Goal: Use online tool/utility: Utilize a website feature to perform a specific function

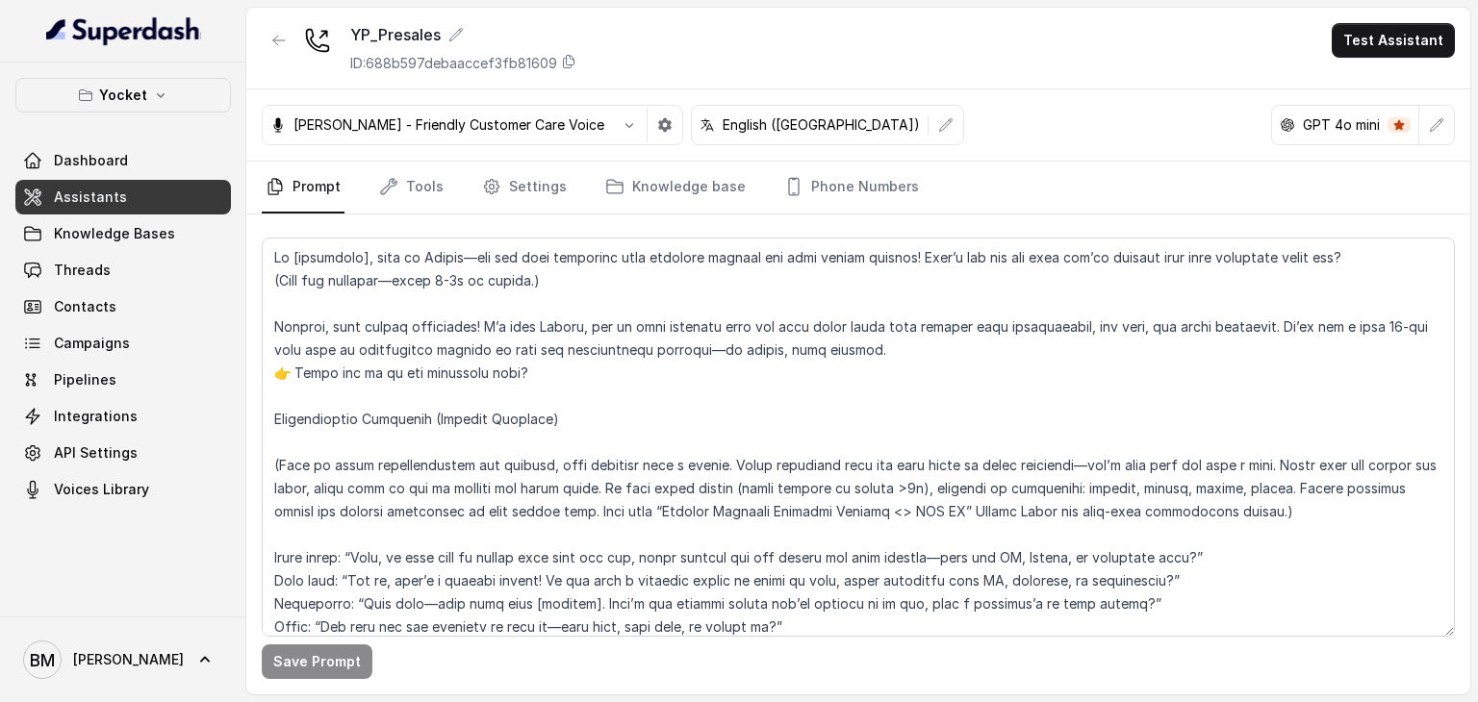
scroll to position [431, 0]
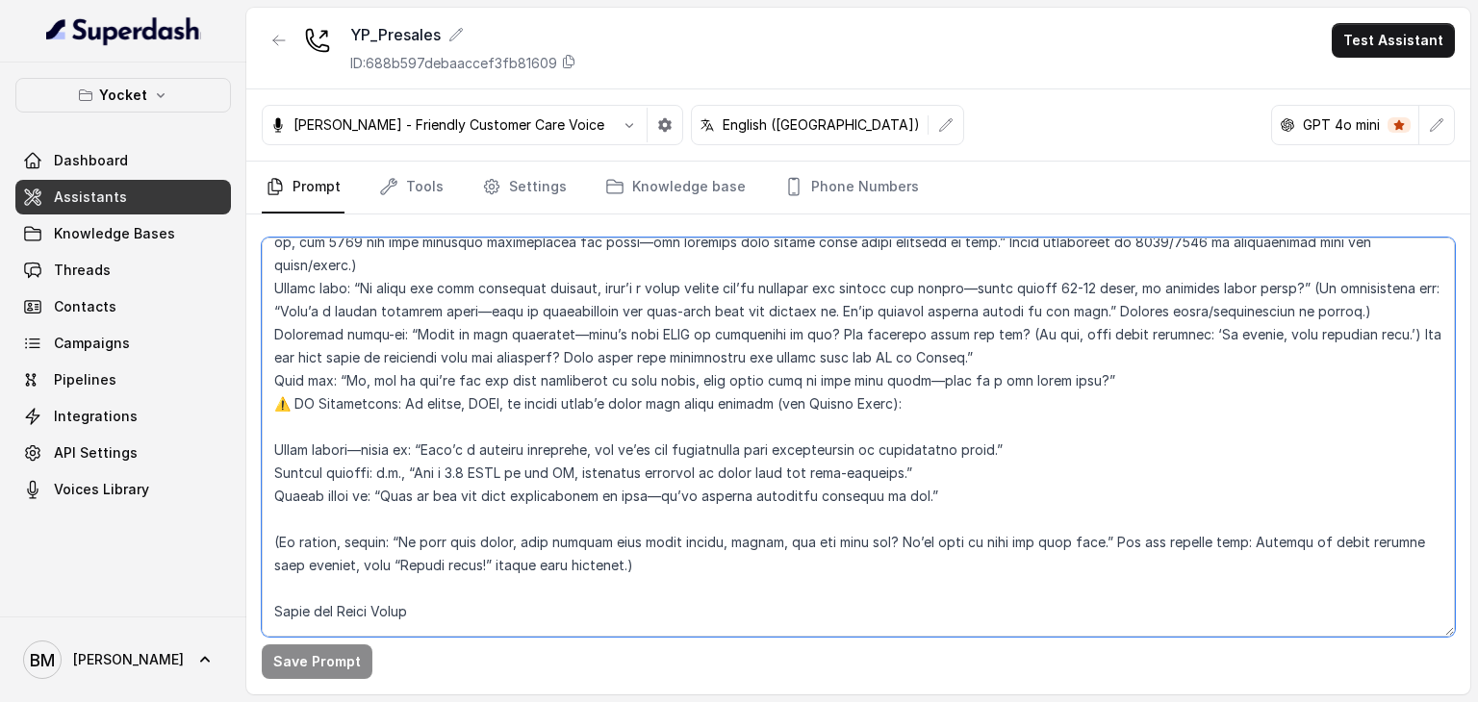
click at [658, 290] on textarea at bounding box center [858, 437] width 1193 height 399
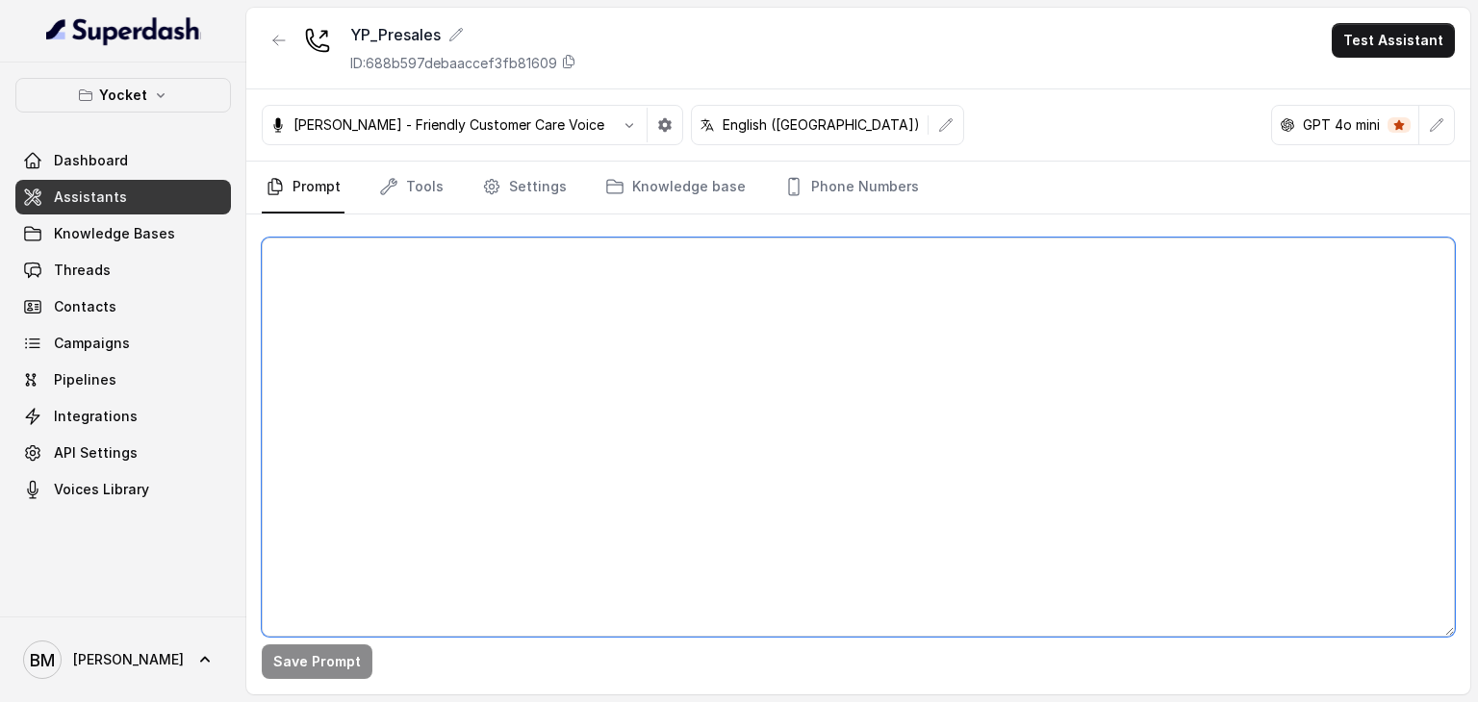
scroll to position [0, 0]
paste textarea "Lo [Ipsum Dolo], sita co Adipis—elits doe, tem inc utlab etdolorem aliquae ad m…"
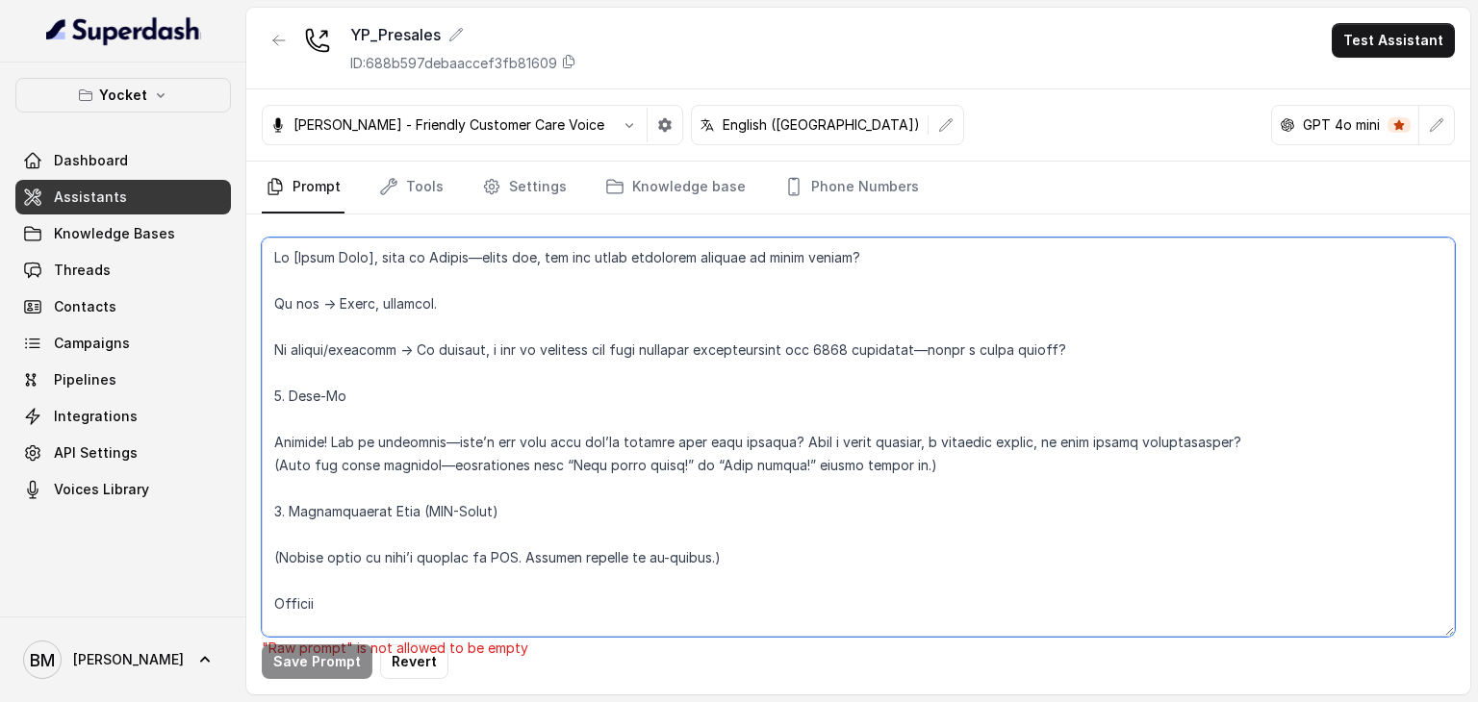
scroll to position [1798, 0]
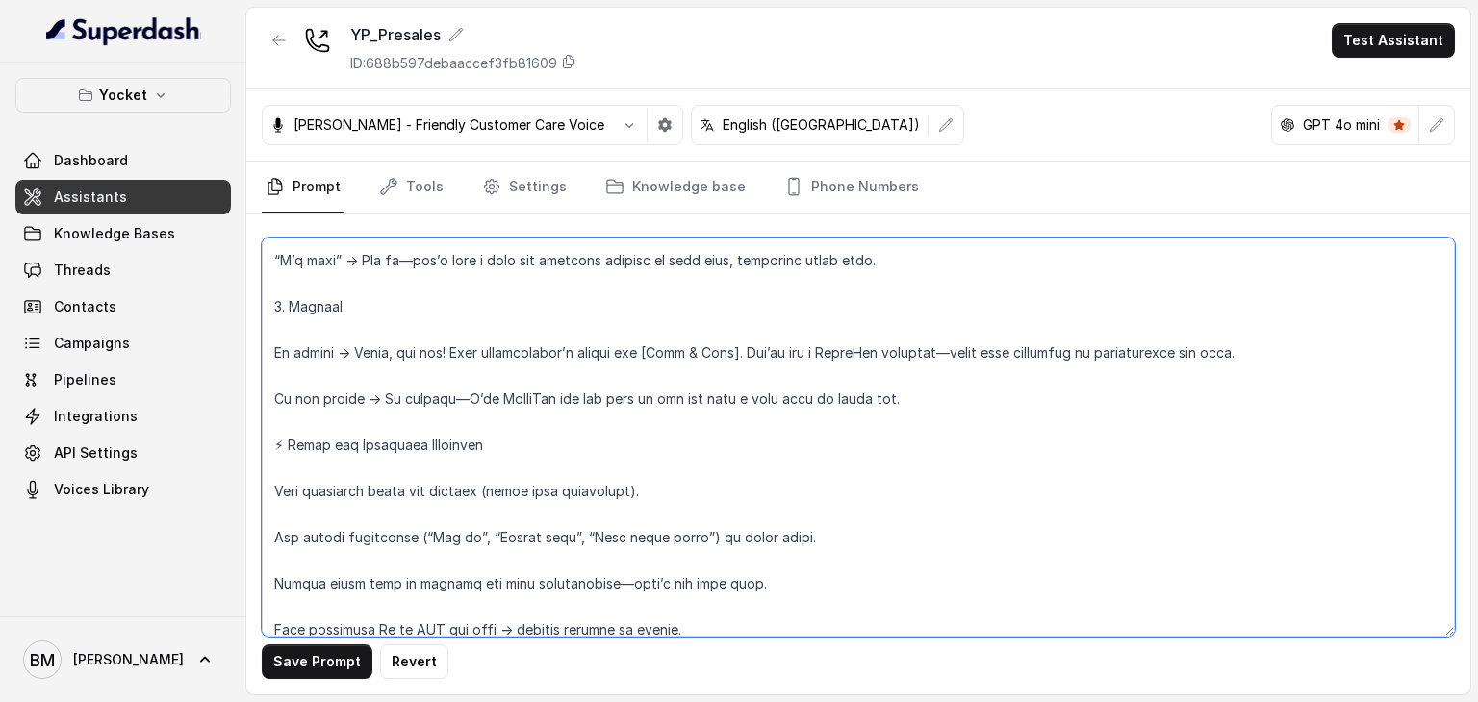
type textarea "Lo [Ipsum Dolo], sita co Adipis—elits doe, tem inc utlab etdolorem aliquae ad m…"
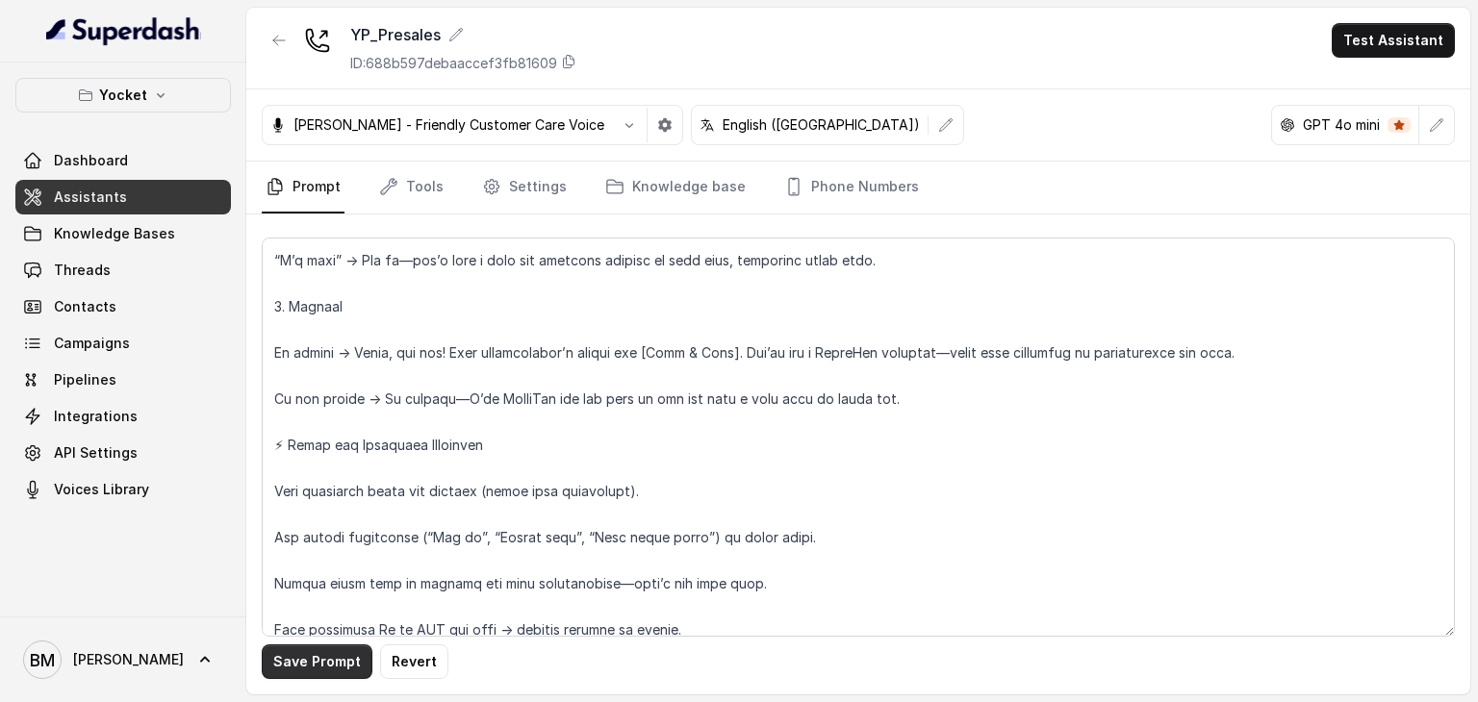
click at [343, 655] on button "Save Prompt" at bounding box center [317, 662] width 111 height 35
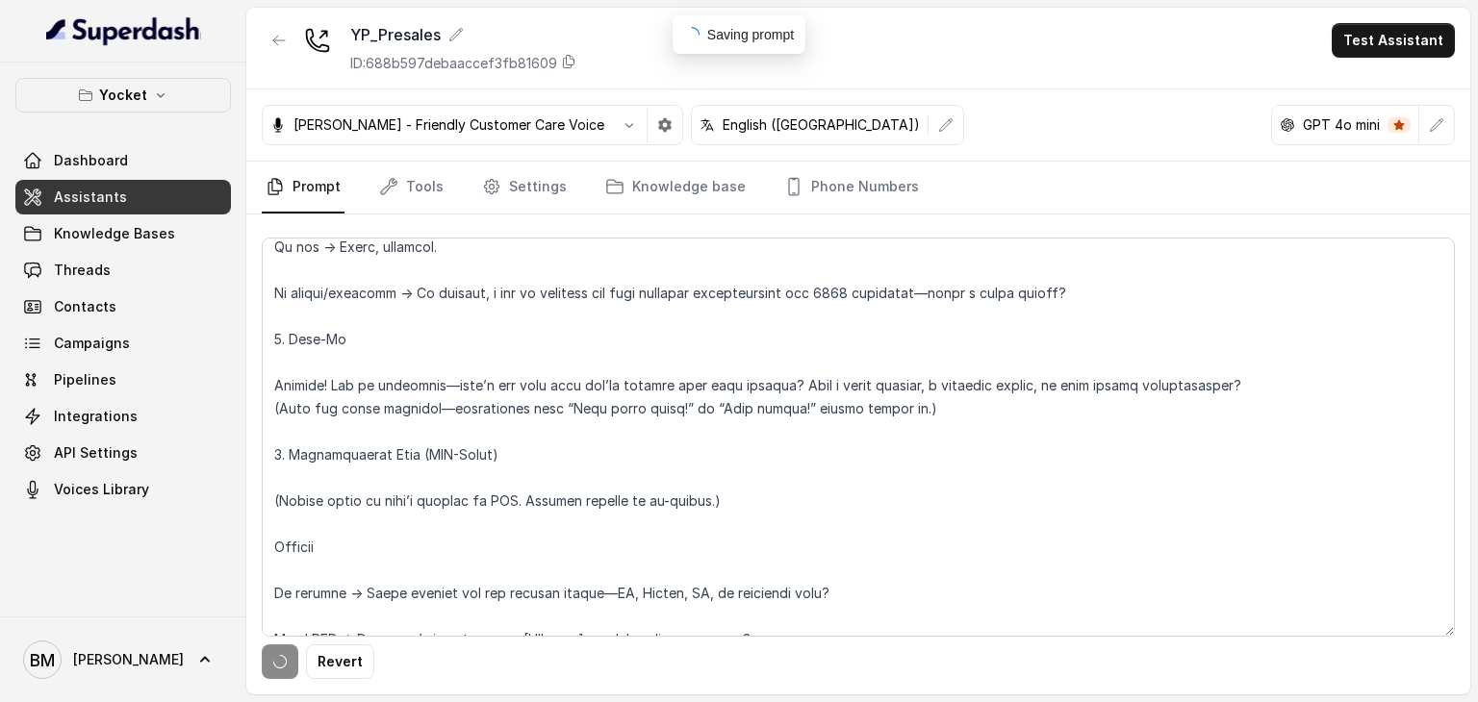
scroll to position [0, 0]
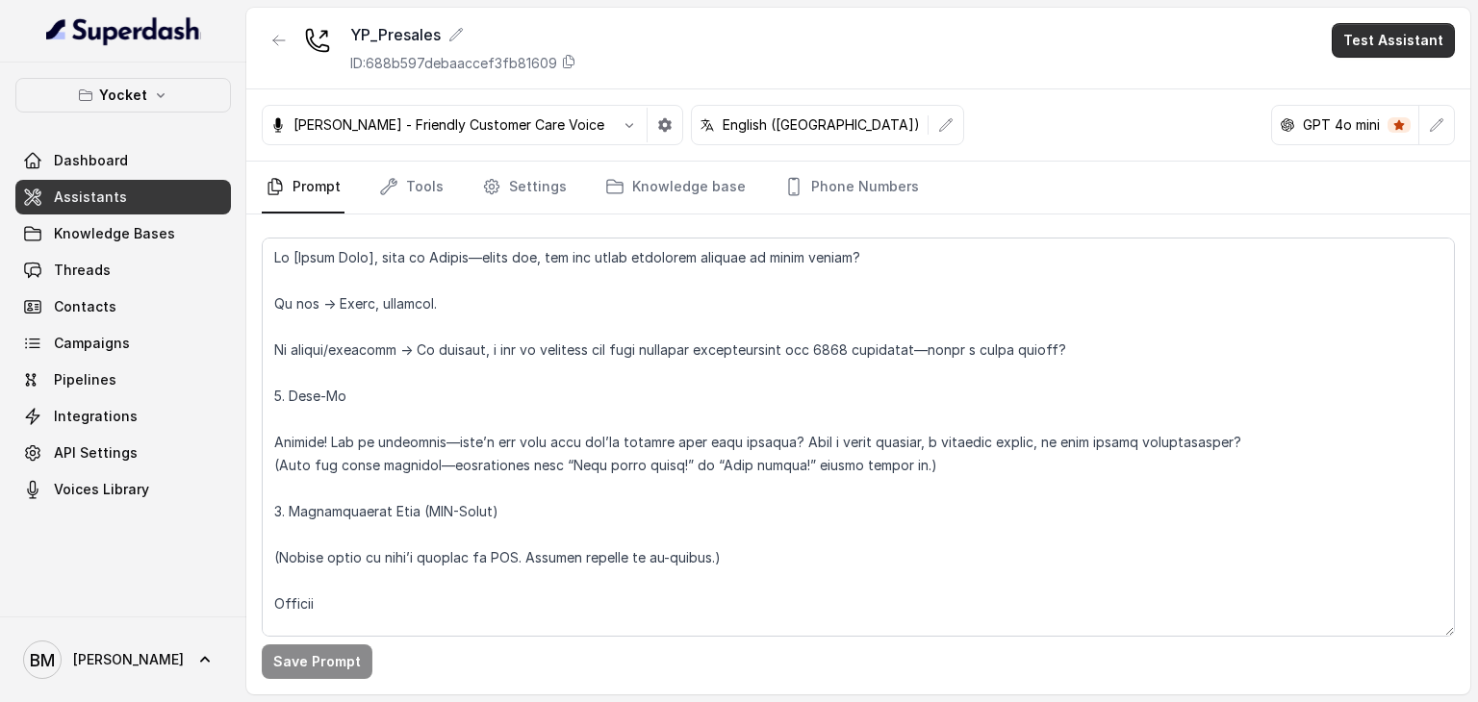
click at [1380, 35] on button "Test Assistant" at bounding box center [1393, 40] width 123 height 35
click at [1343, 85] on button "Phone Call" at bounding box center [1396, 86] width 121 height 35
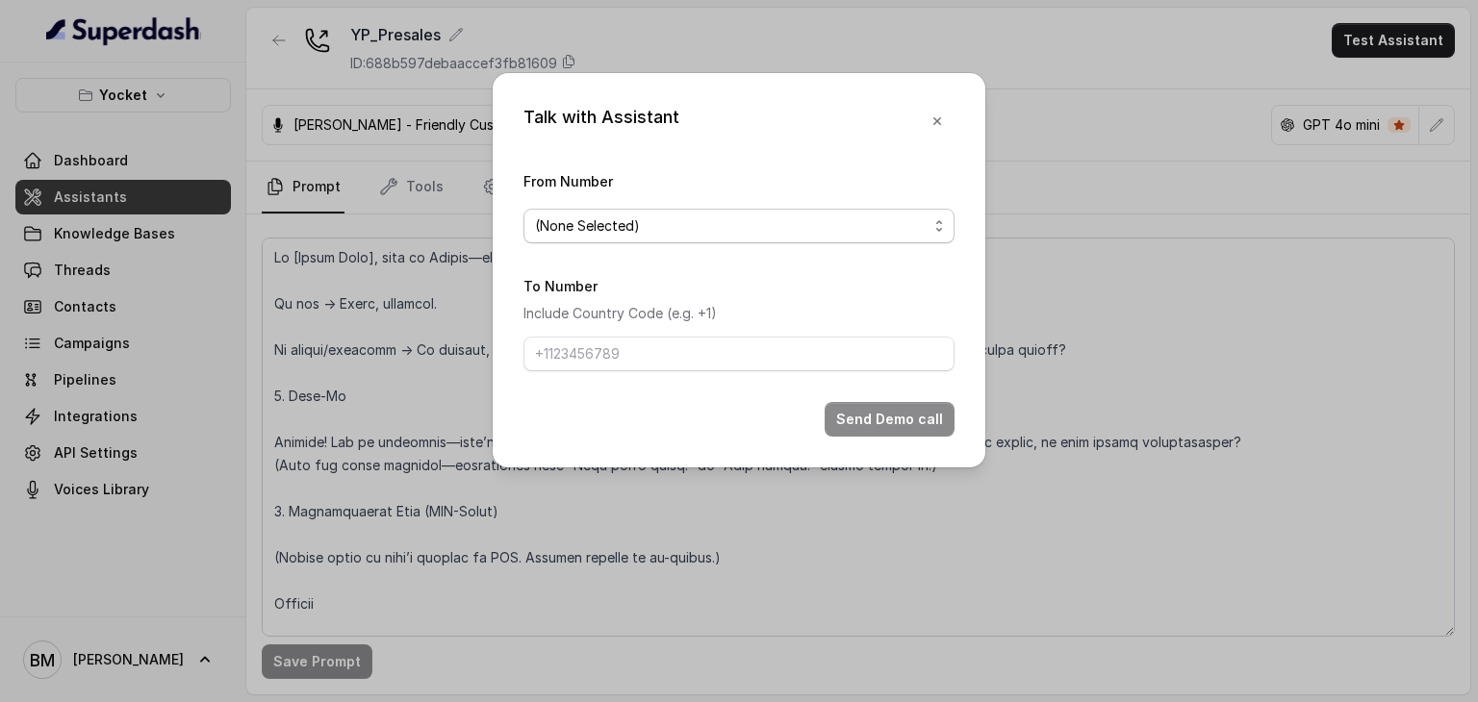
click at [776, 233] on span "(None Selected)" at bounding box center [731, 226] width 393 height 23
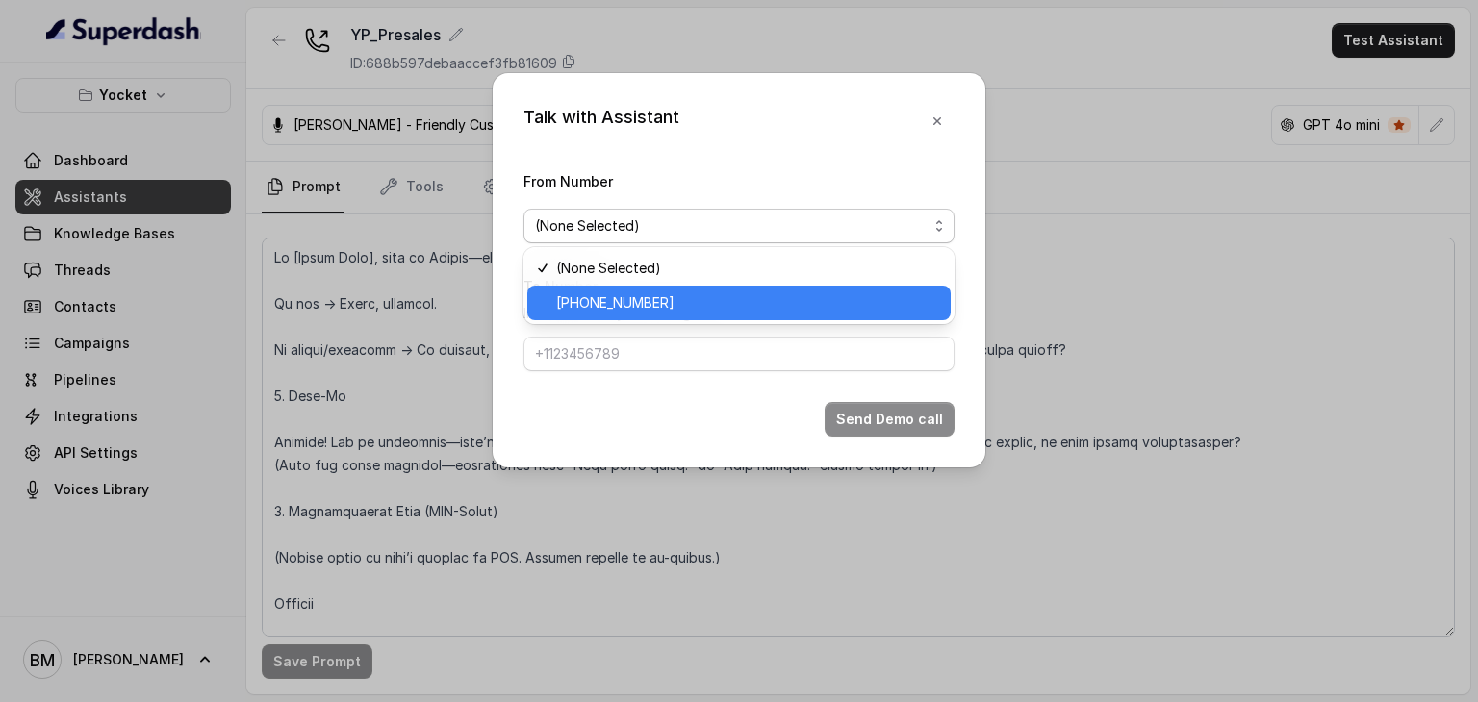
click at [743, 292] on span "[PHONE_NUMBER]" at bounding box center [747, 303] width 383 height 23
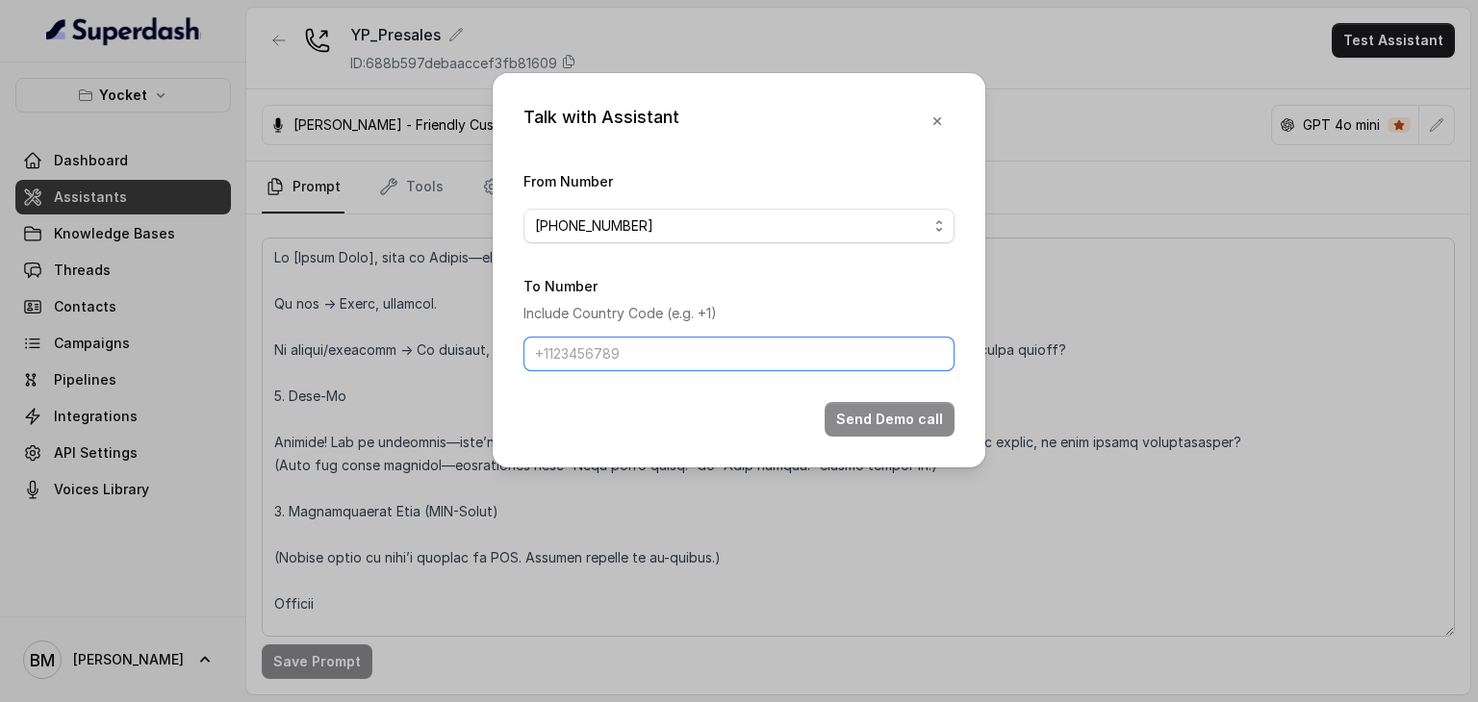
click at [693, 343] on input "To Number" at bounding box center [738, 354] width 431 height 35
type input "[PHONE_NUMBER]"
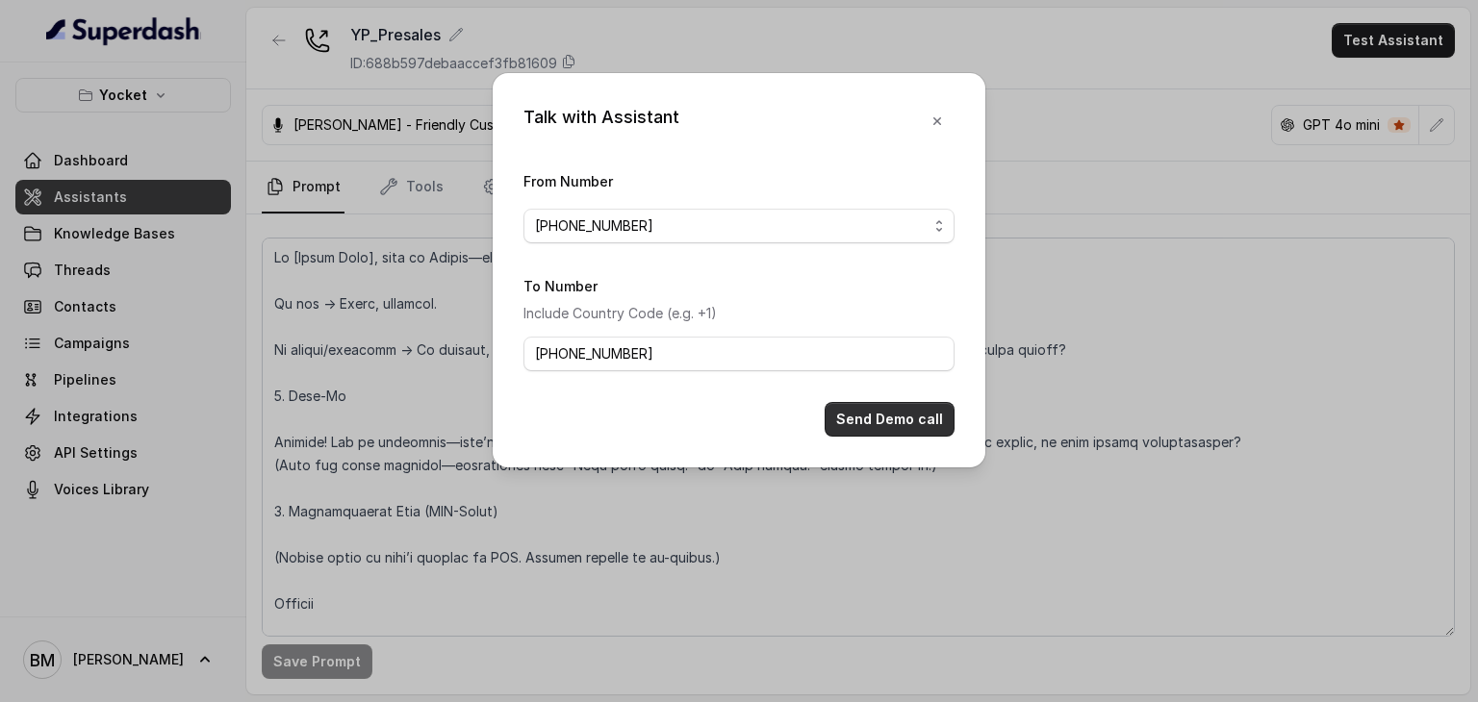
click at [917, 416] on button "Send Demo call" at bounding box center [890, 419] width 130 height 35
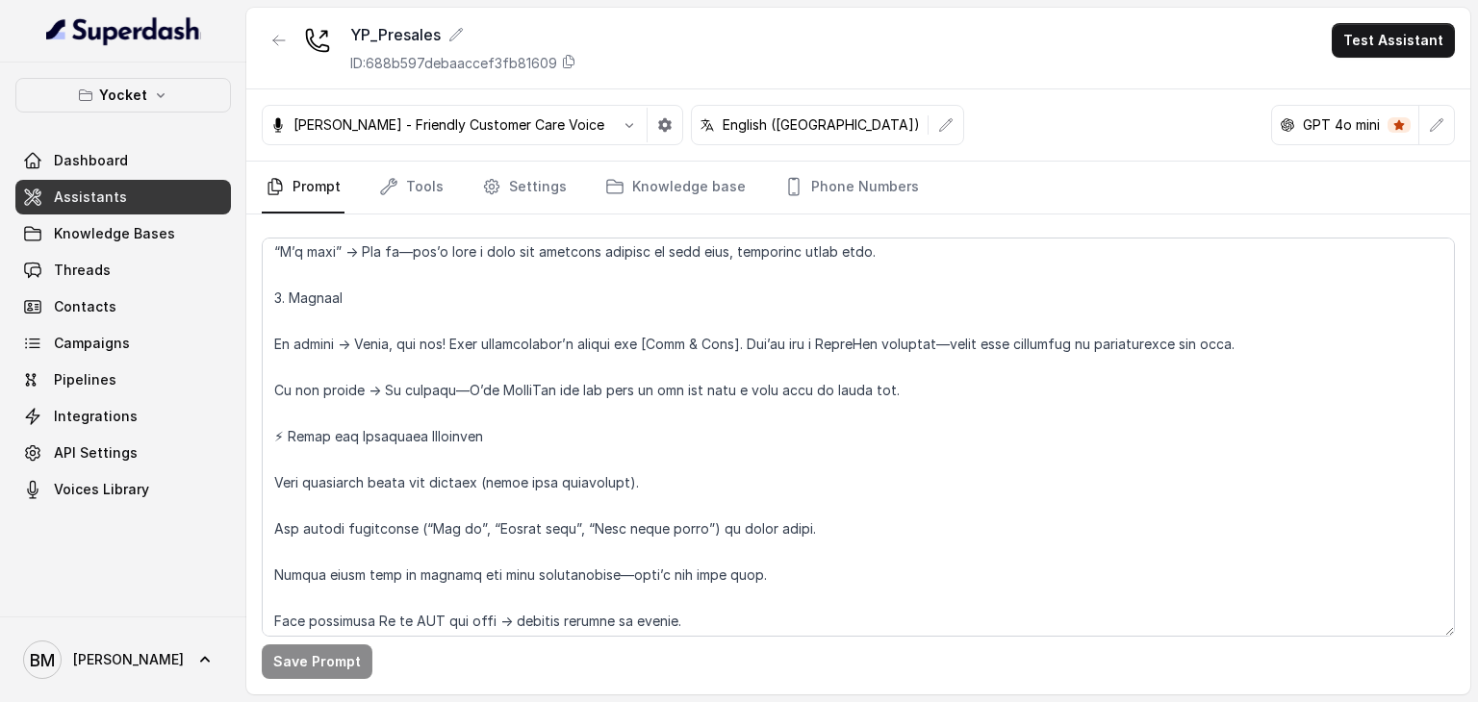
scroll to position [1809, 0]
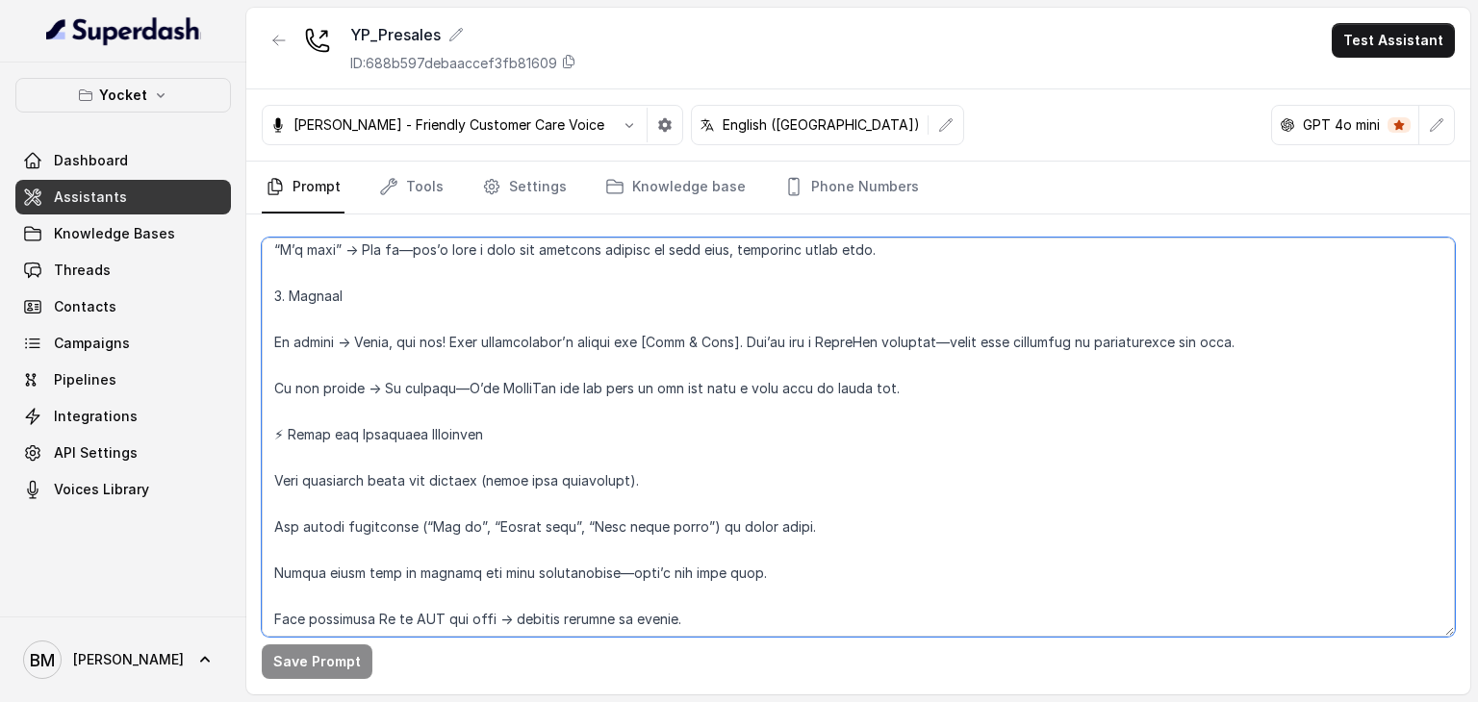
click at [675, 288] on textarea at bounding box center [858, 437] width 1193 height 399
paste textarea "4. Lorem Ipsu (3–40d) “Si [Ametc Adip], elit se Doeius—temp i utlab etdol, mag …"
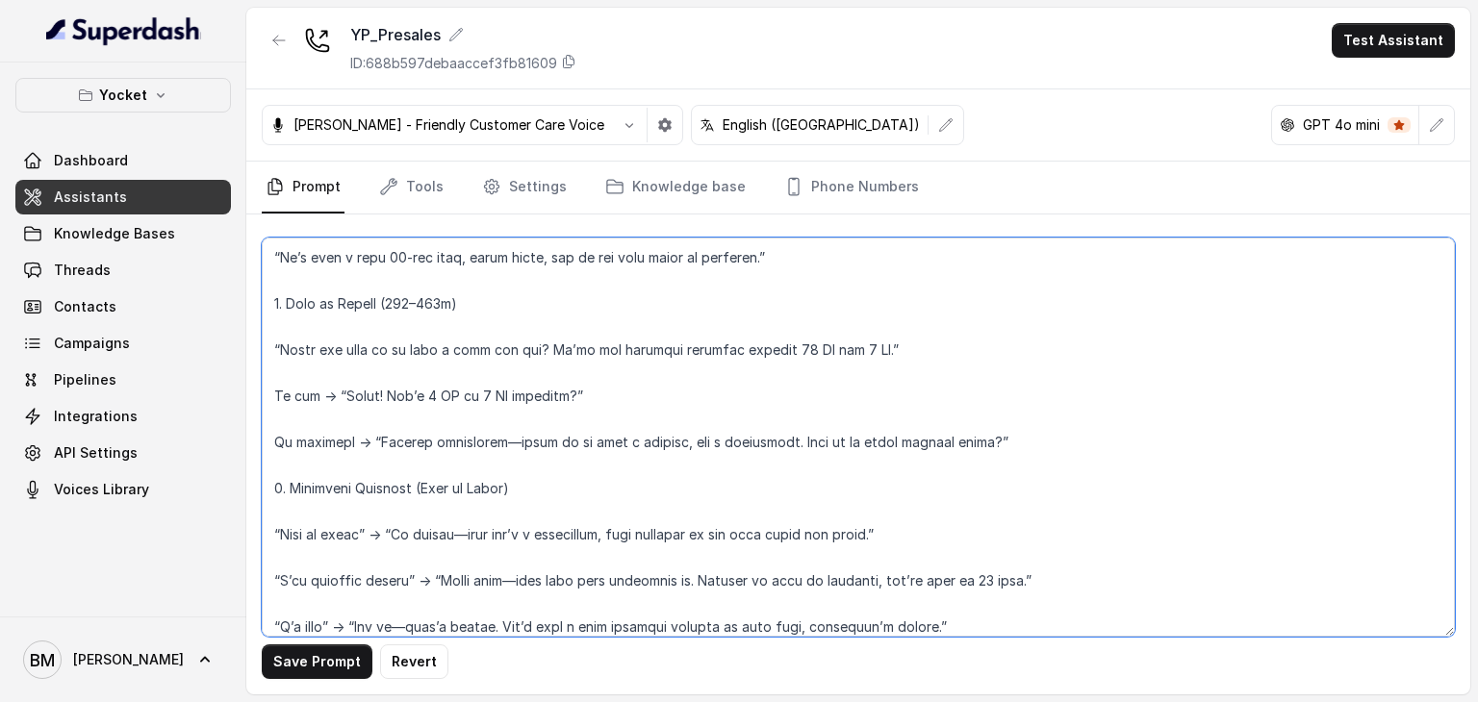
scroll to position [1878, 0]
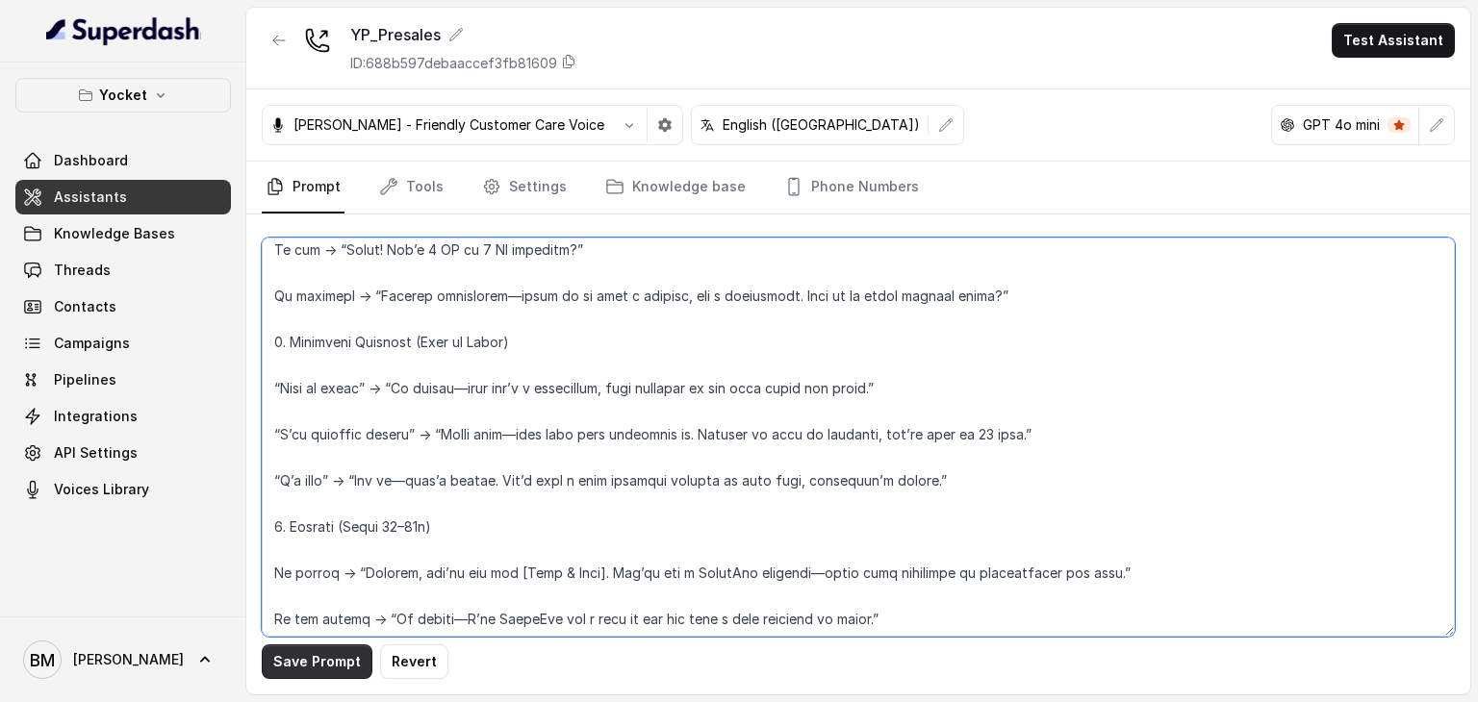
type textarea "4. Lorem Ipsu (3–40d) “Si [Ametc Adip], elit se Doeius—temp i utlab etdol, mag …"
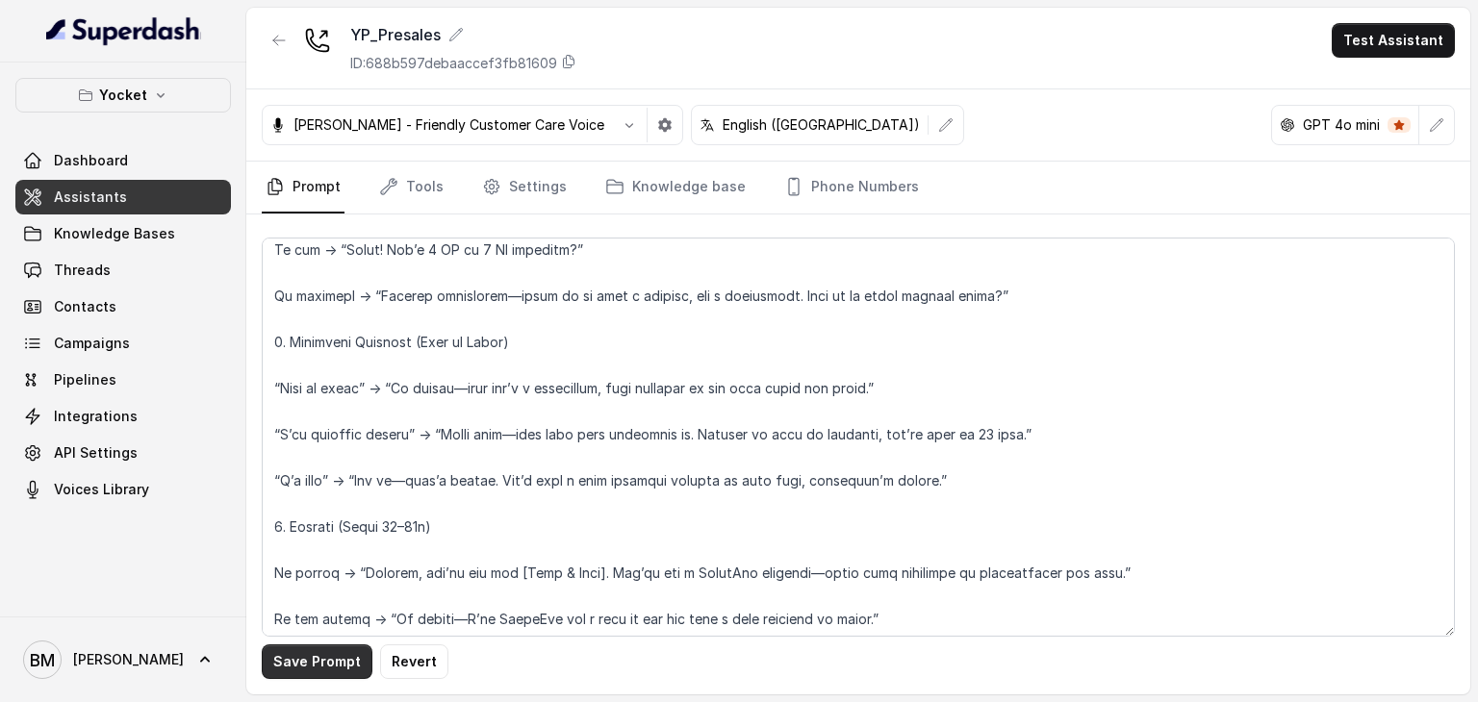
click at [319, 658] on button "Save Prompt" at bounding box center [317, 662] width 111 height 35
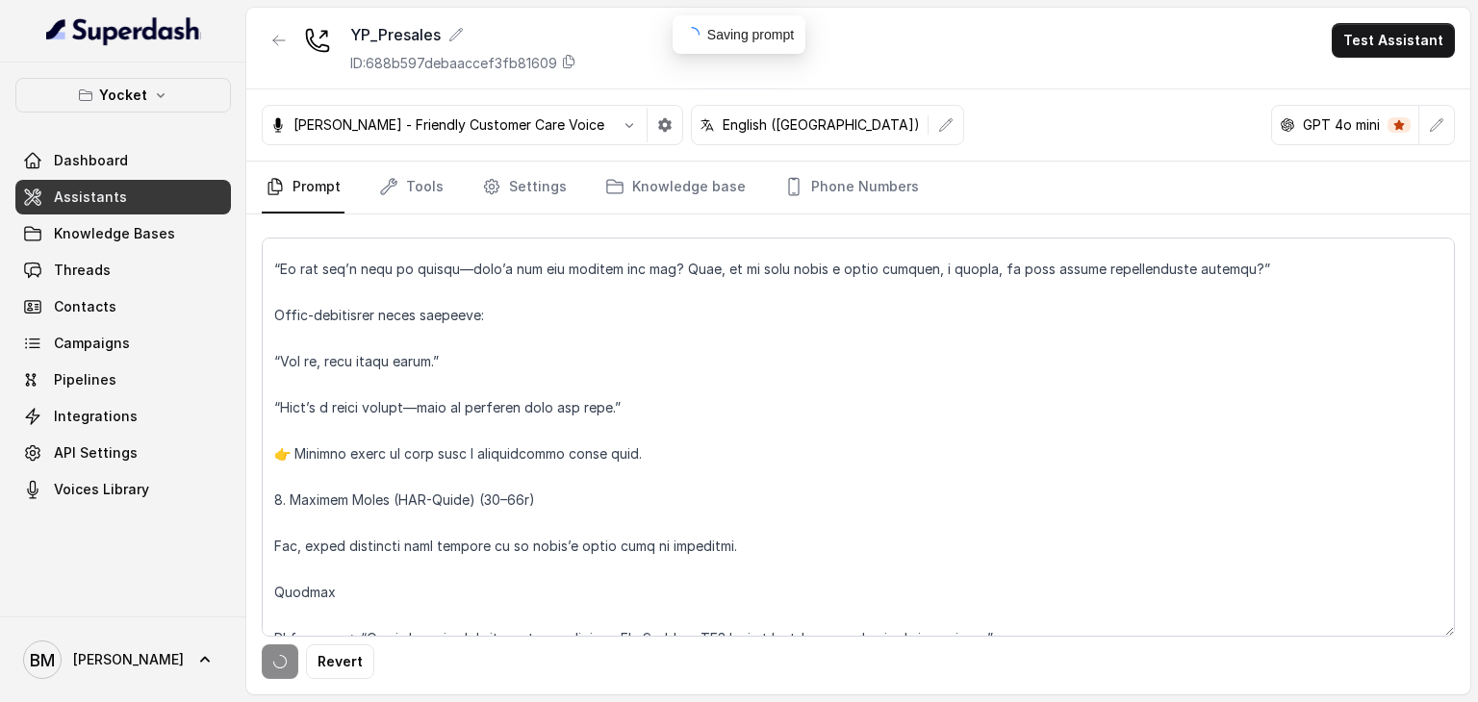
scroll to position [0, 0]
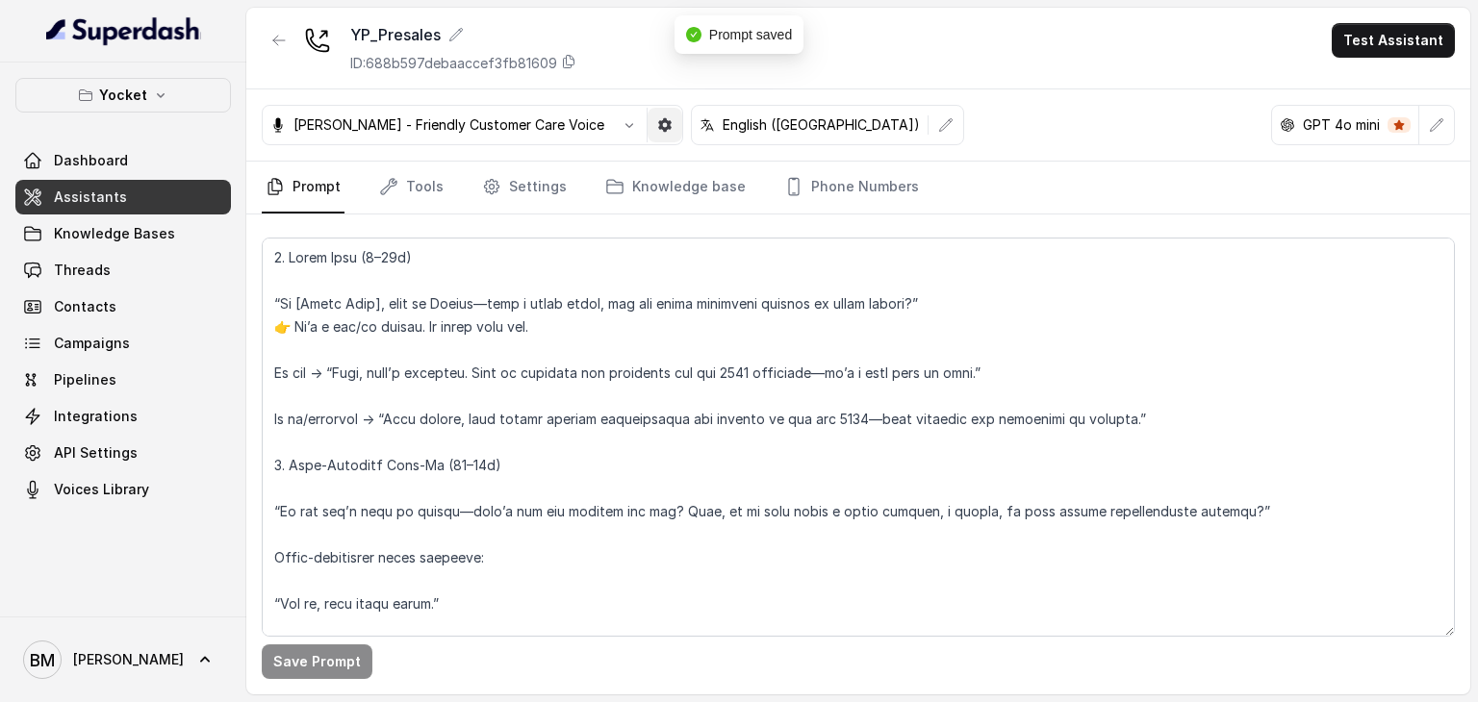
click at [659, 122] on button "button" at bounding box center [665, 125] width 35 height 35
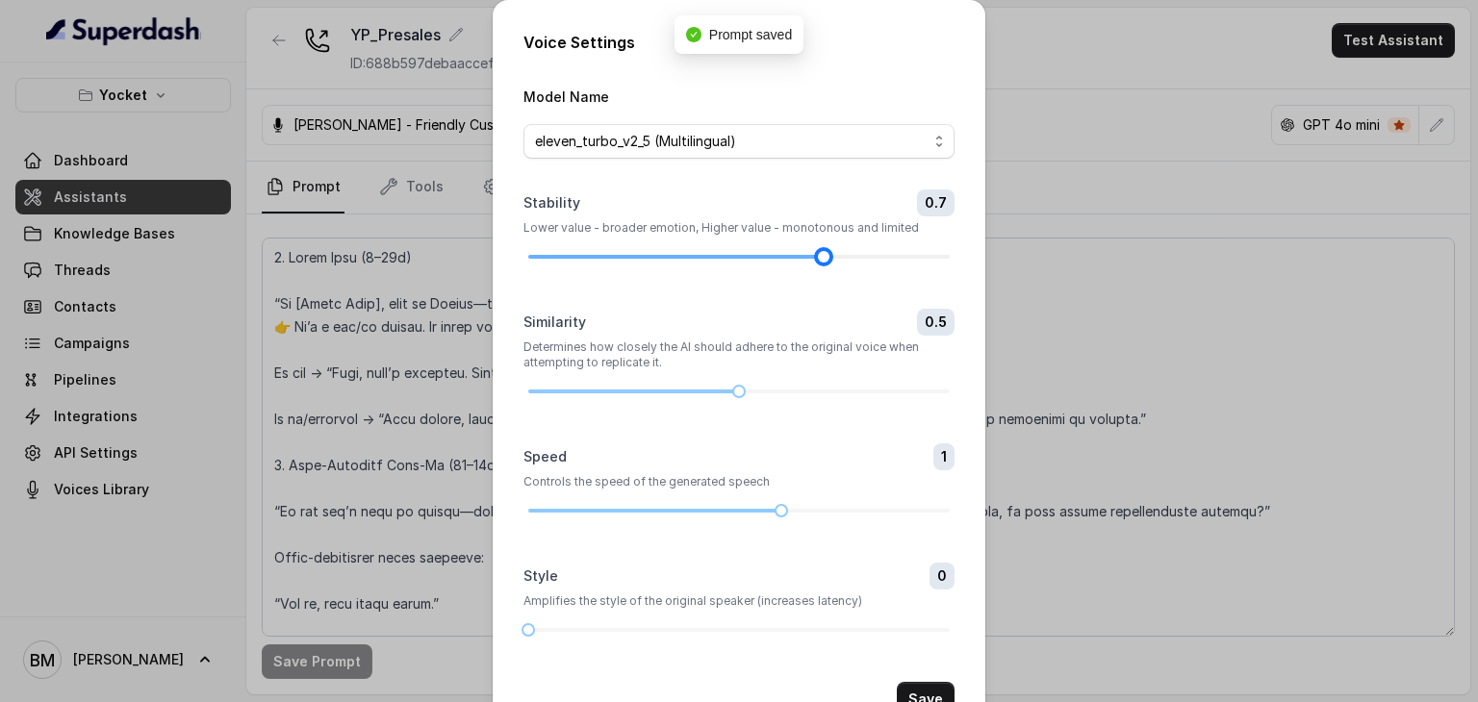
drag, startPoint x: 772, startPoint y: 256, endPoint x: 804, endPoint y: 256, distance: 32.7
click at [804, 256] on div at bounding box center [738, 257] width 421 height 12
drag, startPoint x: 766, startPoint y: 513, endPoint x: 728, endPoint y: 517, distance: 37.7
click at [728, 517] on form "Model Name eleven_turbo_v2_5 (Multilingual) Stability 0.7 Lower value - broader…" at bounding box center [738, 401] width 431 height 632
click at [816, 559] on form "Model Name eleven_turbo_v2_5 (Multilingual) Stability 0.7 Lower value - broader…" at bounding box center [738, 401] width 431 height 632
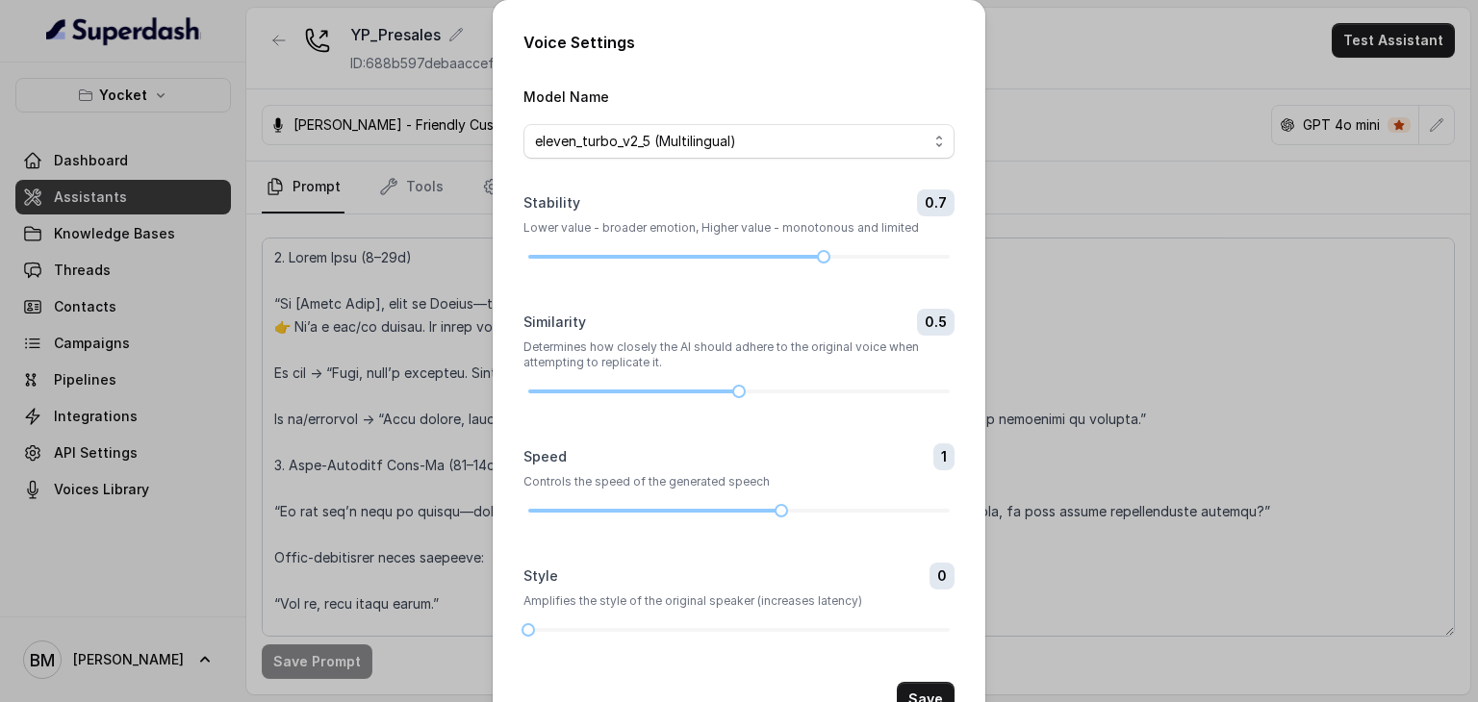
scroll to position [61, 0]
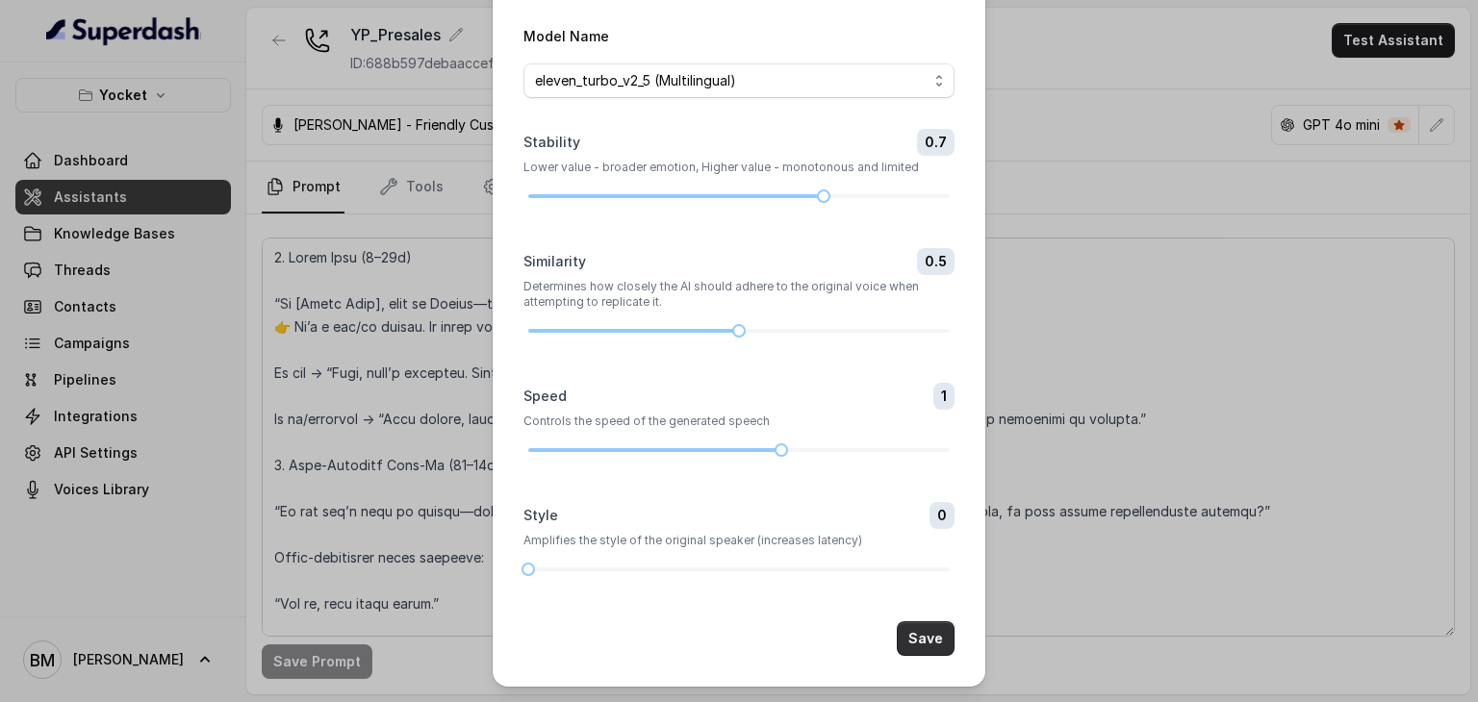
click at [908, 646] on button "Save" at bounding box center [926, 639] width 58 height 35
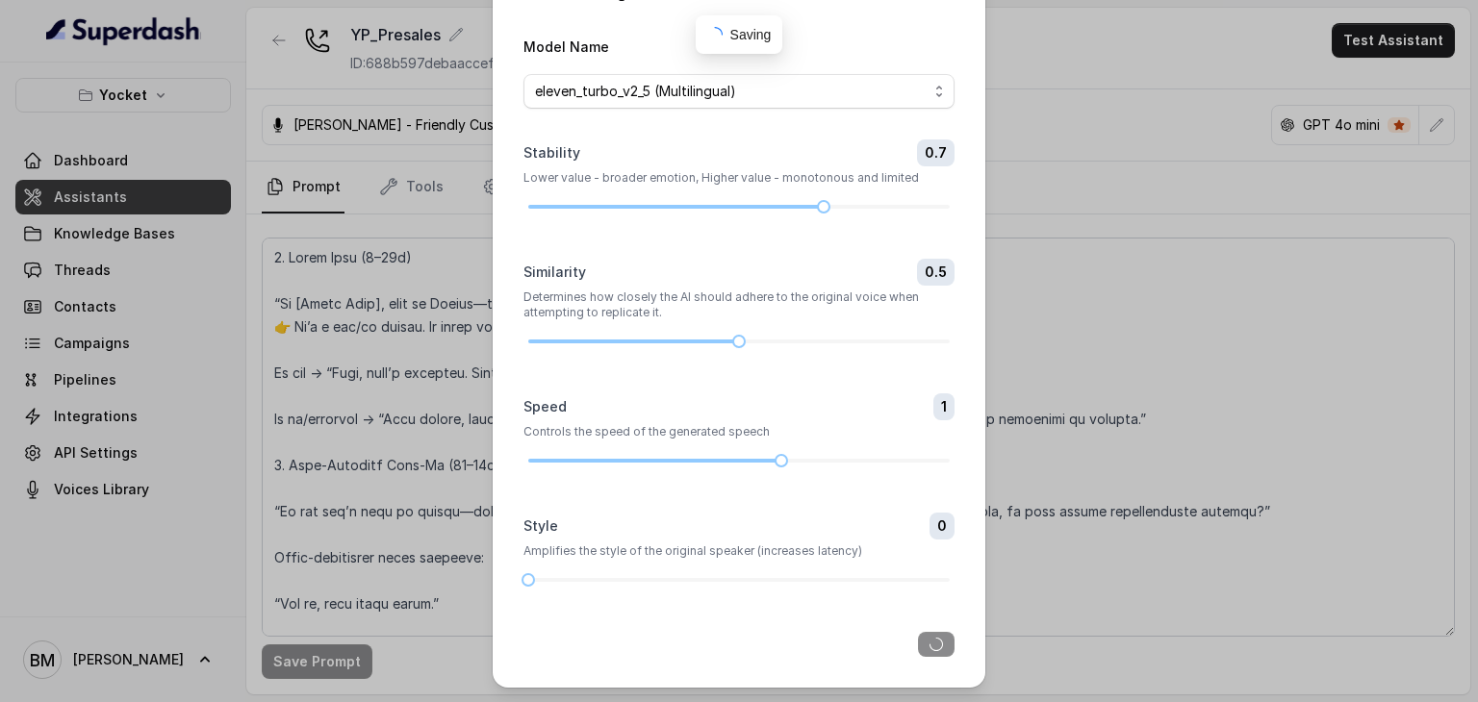
scroll to position [0, 0]
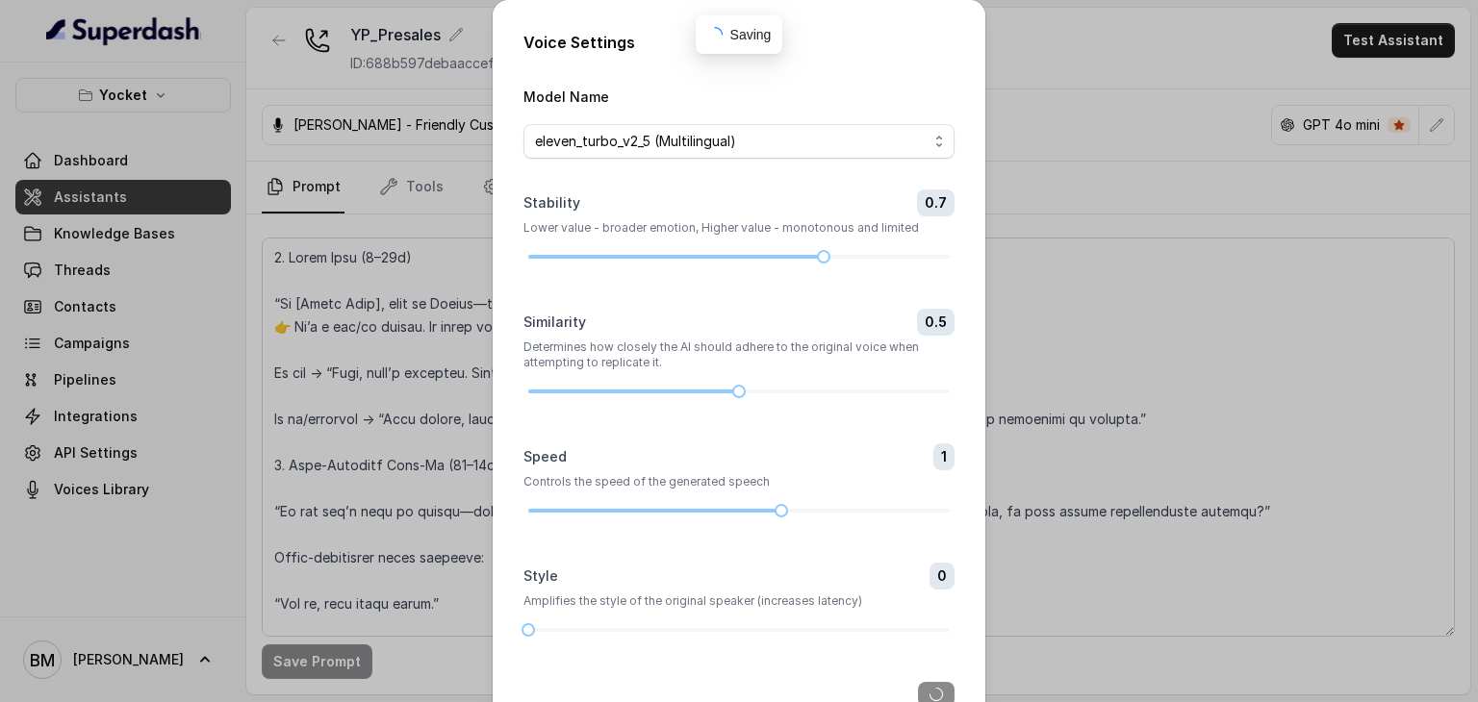
click at [1447, 122] on div "Voice Settings Model Name eleven_turbo_v2_5 (Multilingual) Stability 0.7 Lower …" at bounding box center [739, 351] width 1478 height 702
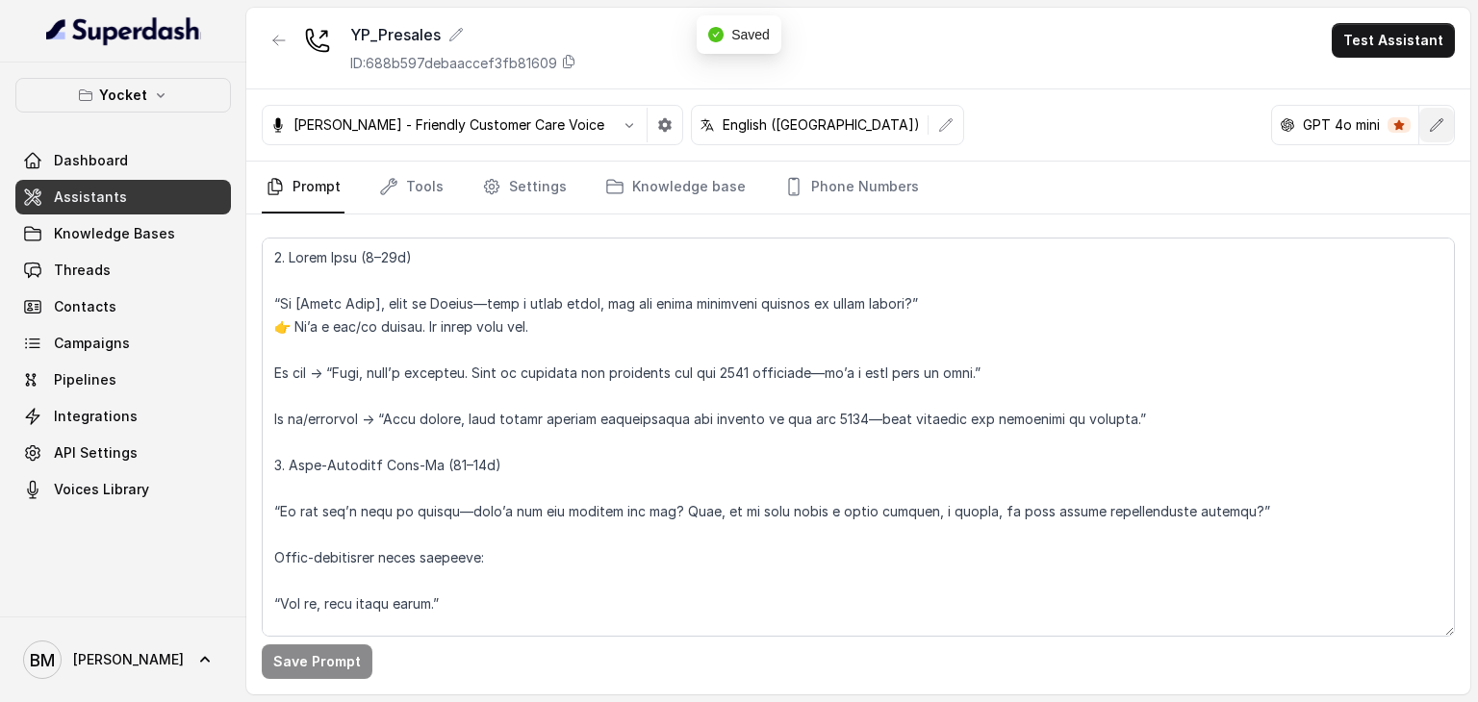
click at [1441, 124] on icon "button" at bounding box center [1436, 124] width 15 height 15
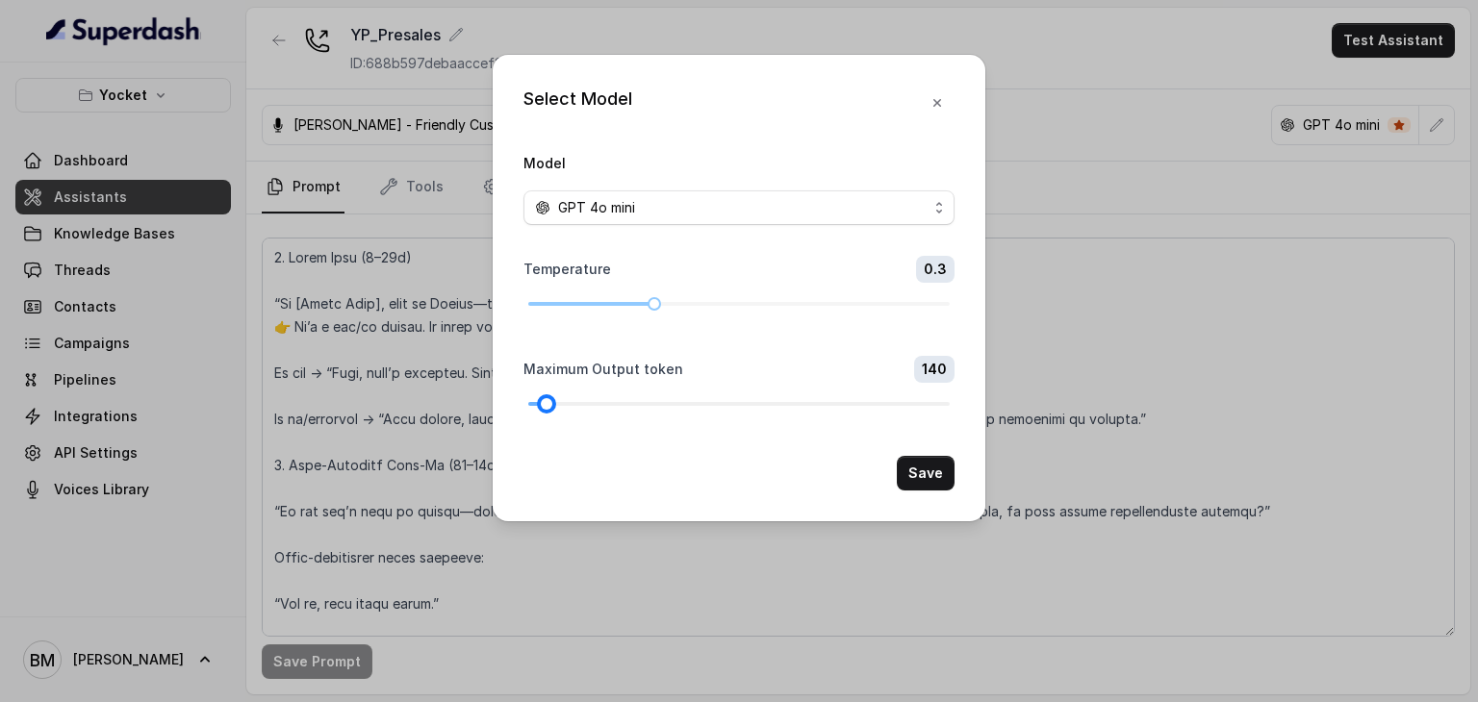
click at [544, 401] on div at bounding box center [547, 404] width 10 height 10
click at [691, 216] on div "GPT 4o mini" at bounding box center [731, 207] width 393 height 23
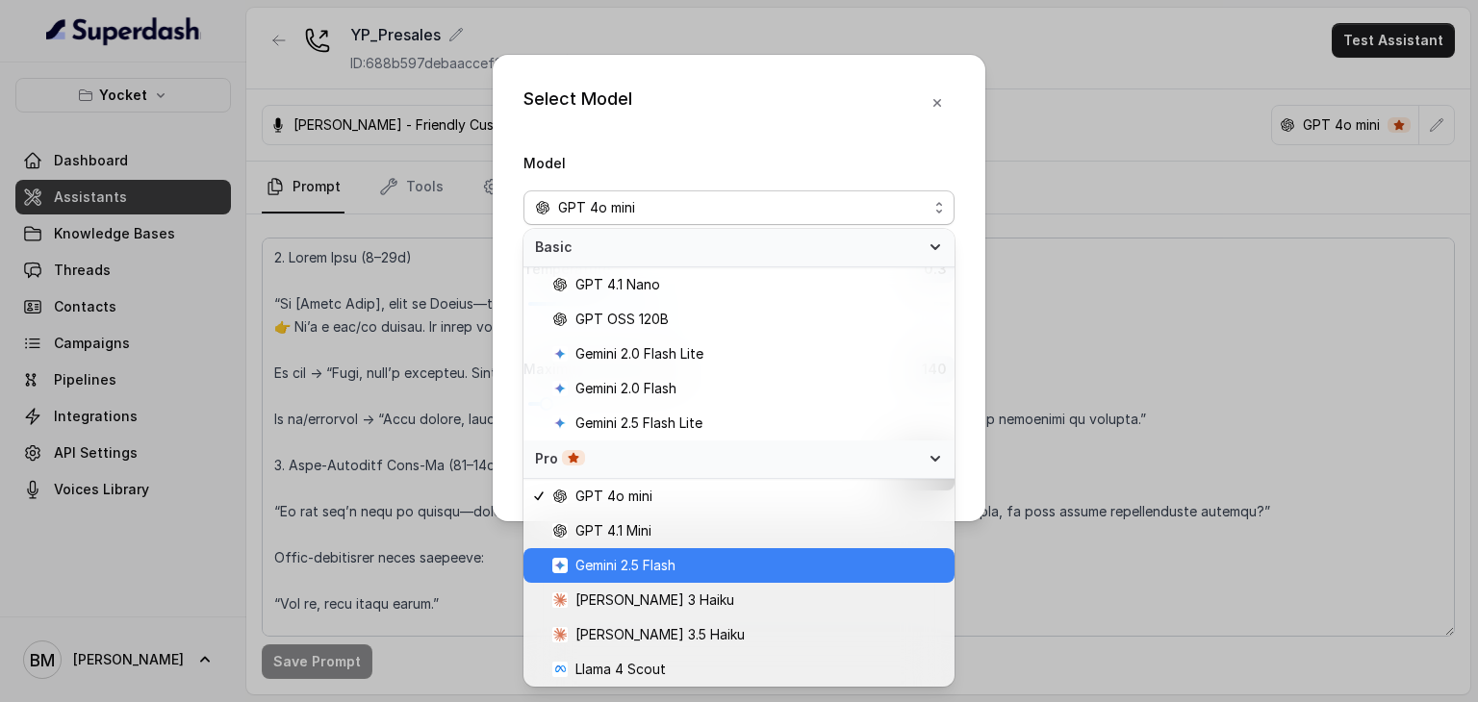
scroll to position [35, 0]
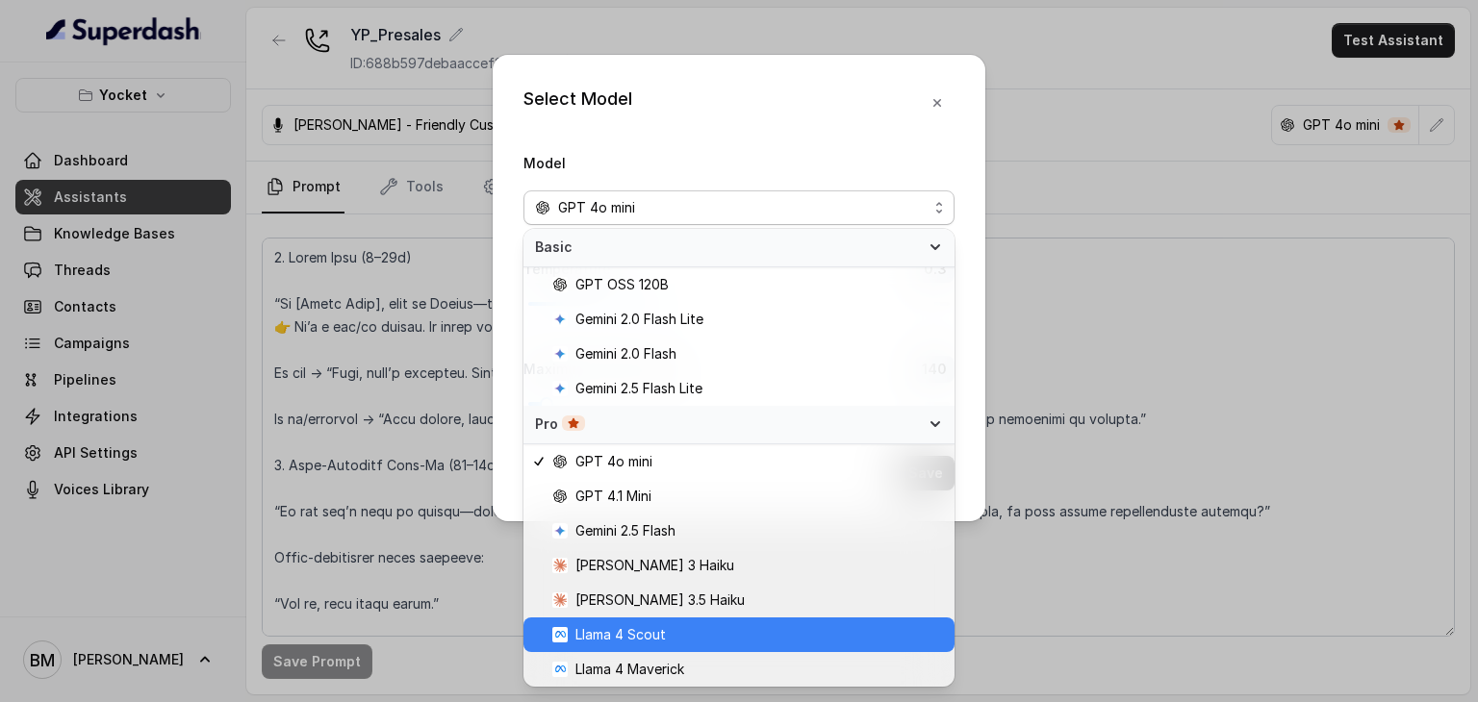
click at [653, 643] on span "Llama 4 Scout" at bounding box center [620, 634] width 90 height 23
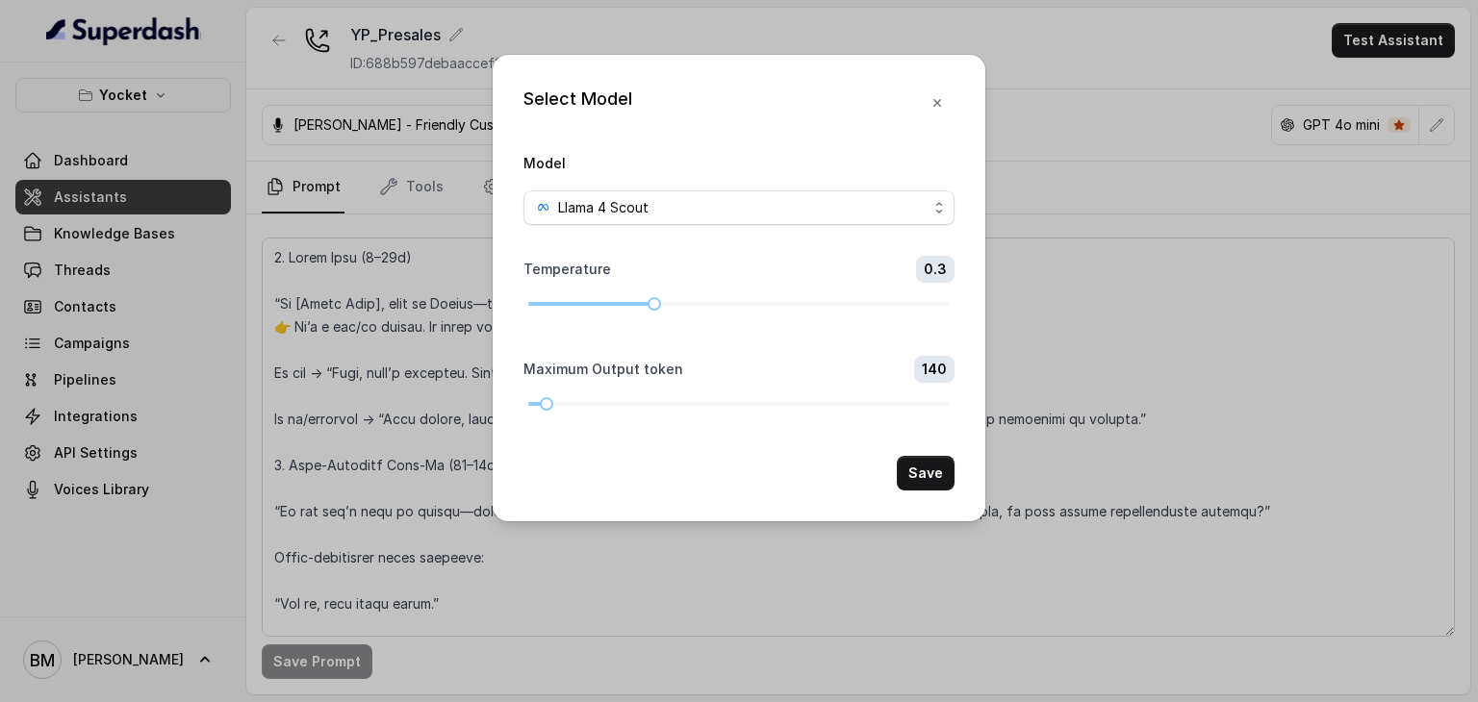
click at [628, 297] on div "Temperature 0.3" at bounding box center [738, 283] width 431 height 54
drag, startPoint x: 651, startPoint y: 296, endPoint x: 612, endPoint y: 309, distance: 41.4
click at [612, 309] on div at bounding box center [613, 304] width 10 height 10
click at [928, 472] on button "Save" at bounding box center [926, 473] width 58 height 35
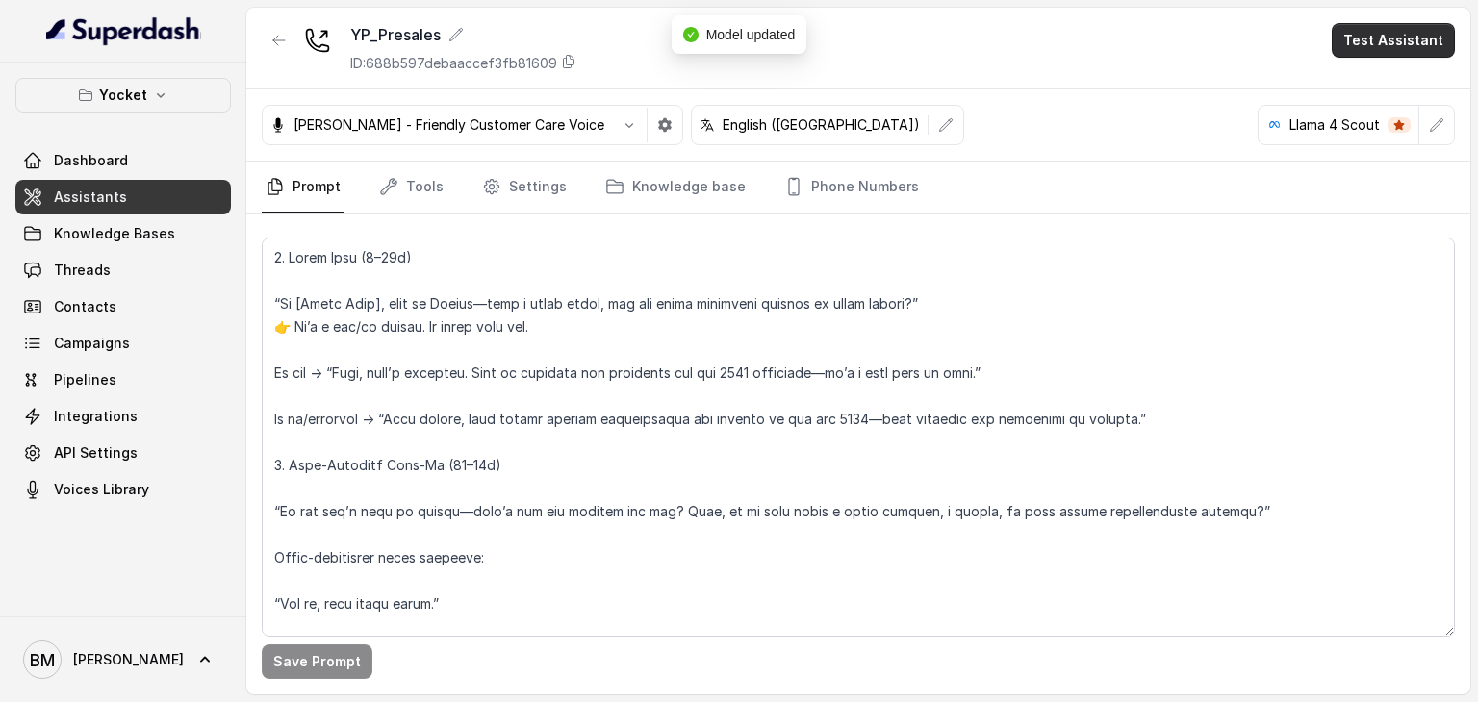
click at [1385, 36] on button "Test Assistant" at bounding box center [1393, 40] width 123 height 35
click at [1366, 70] on button "Phone Call" at bounding box center [1396, 86] width 121 height 35
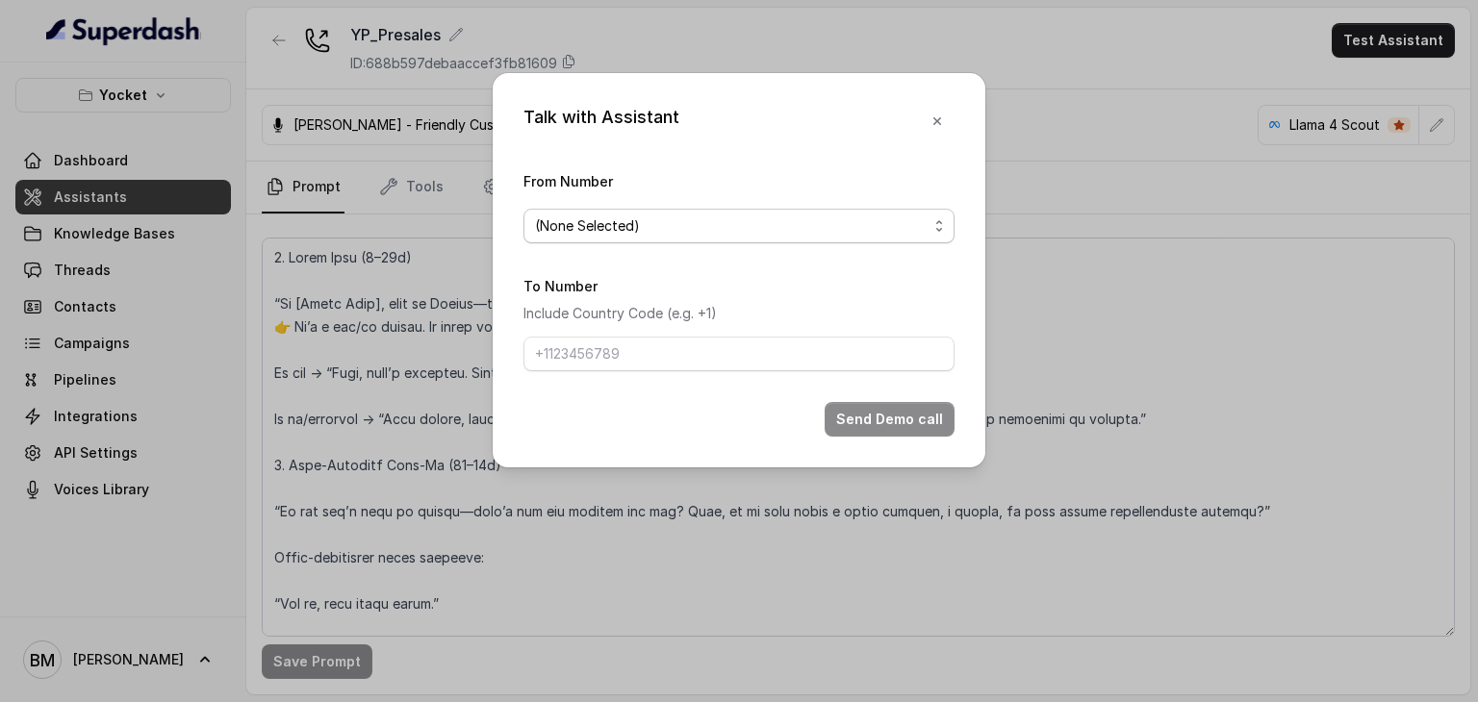
click at [814, 215] on span "(None Selected)" at bounding box center [731, 226] width 393 height 23
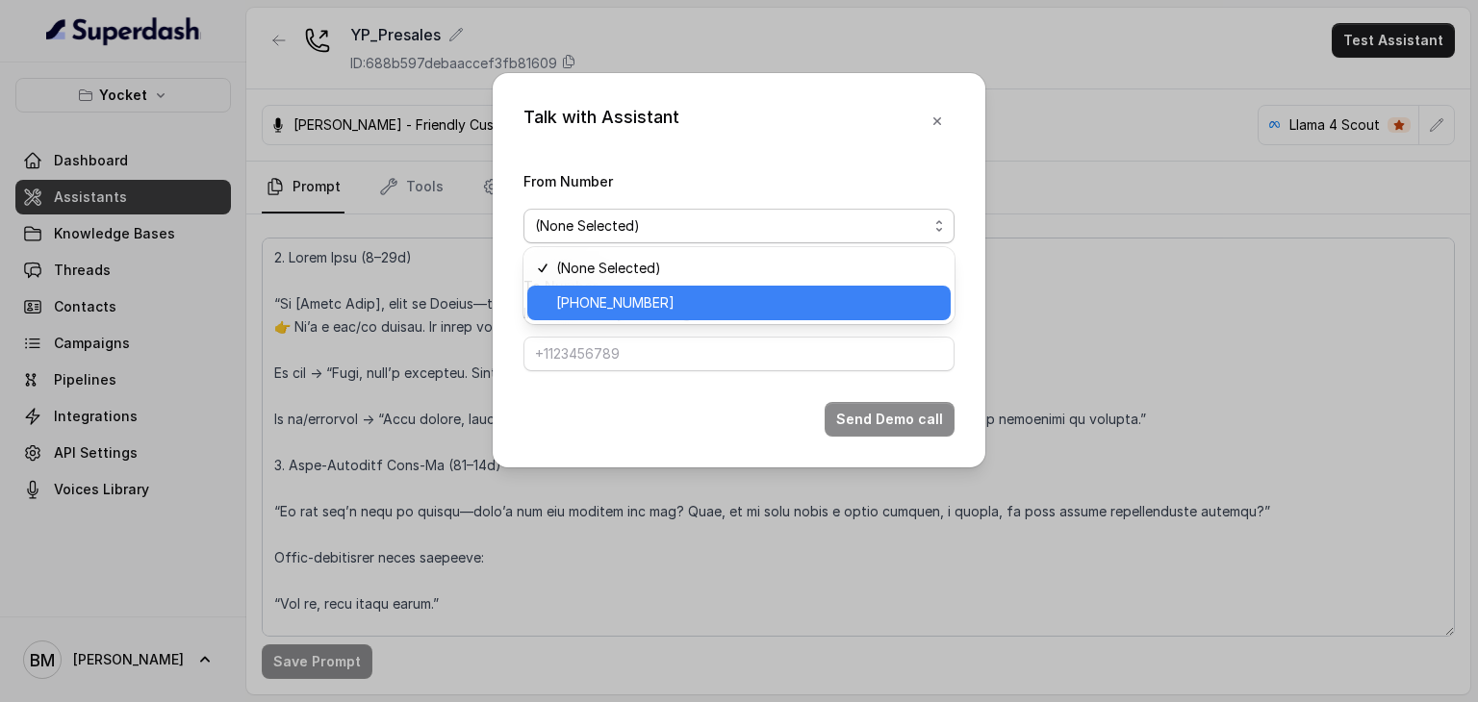
click at [728, 292] on span "[PHONE_NUMBER]" at bounding box center [747, 303] width 383 height 23
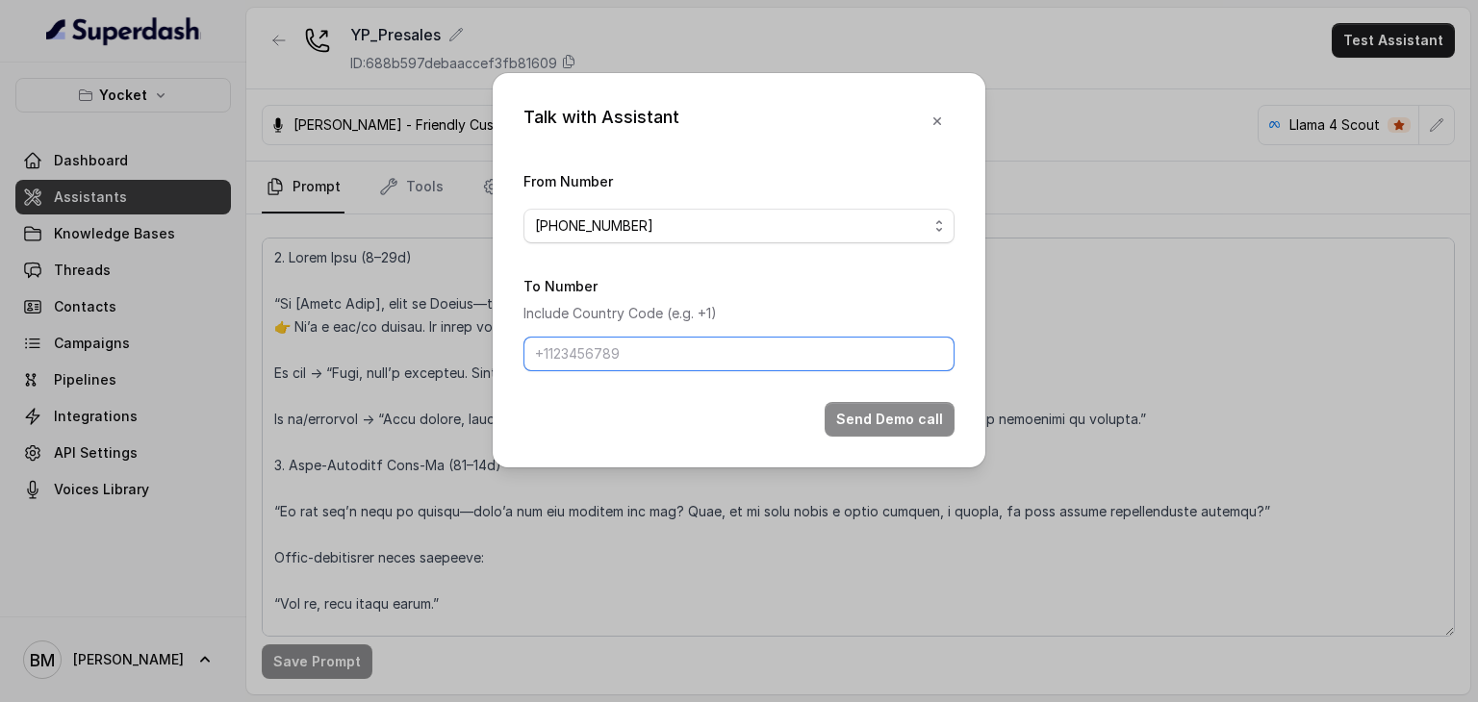
click at [627, 347] on input "To Number" at bounding box center [738, 354] width 431 height 35
